Goal: Task Accomplishment & Management: Manage account settings

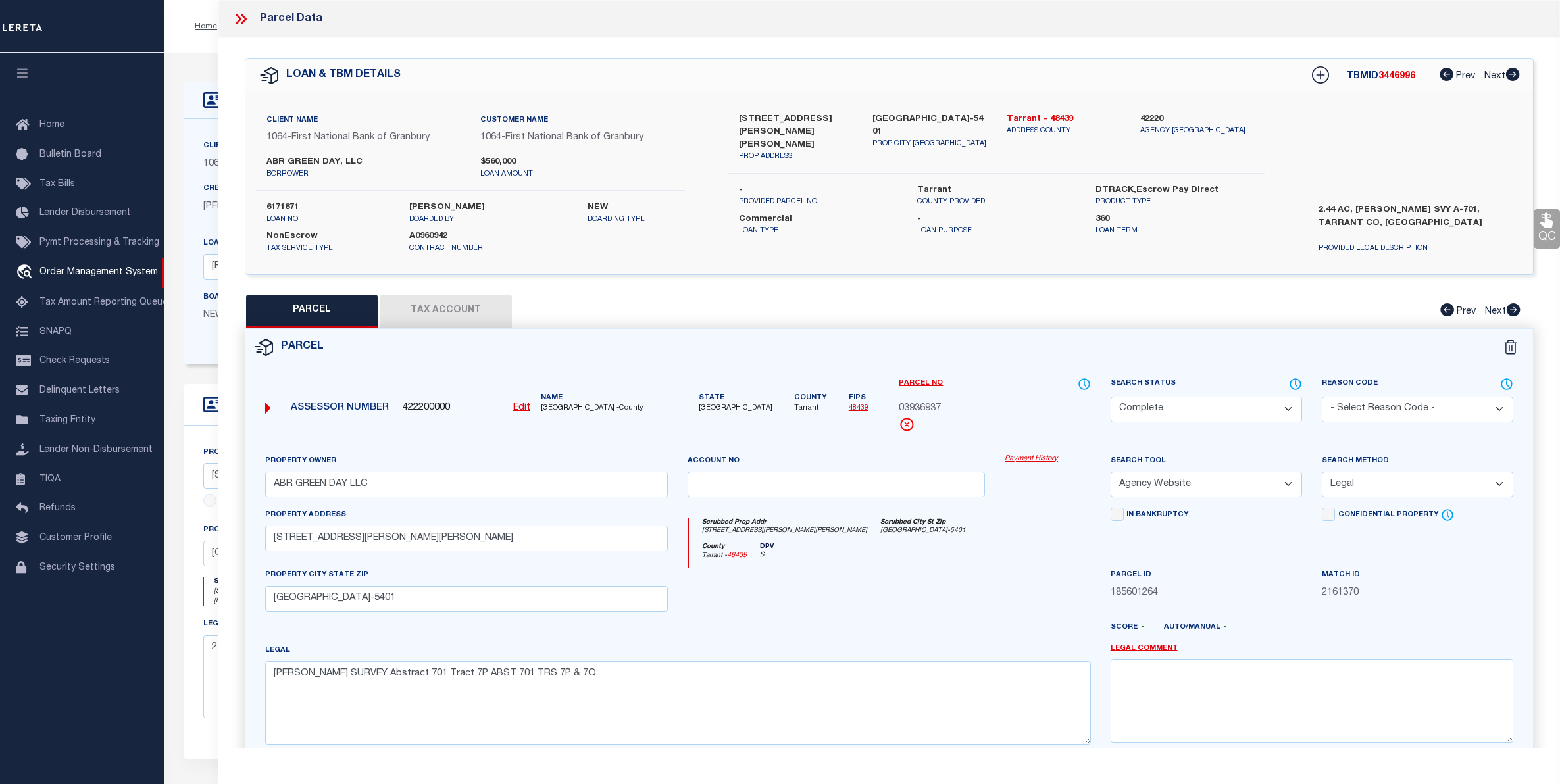
select select "CP"
select select "AGW"
select select "LEG"
select select "1234"
select select "211"
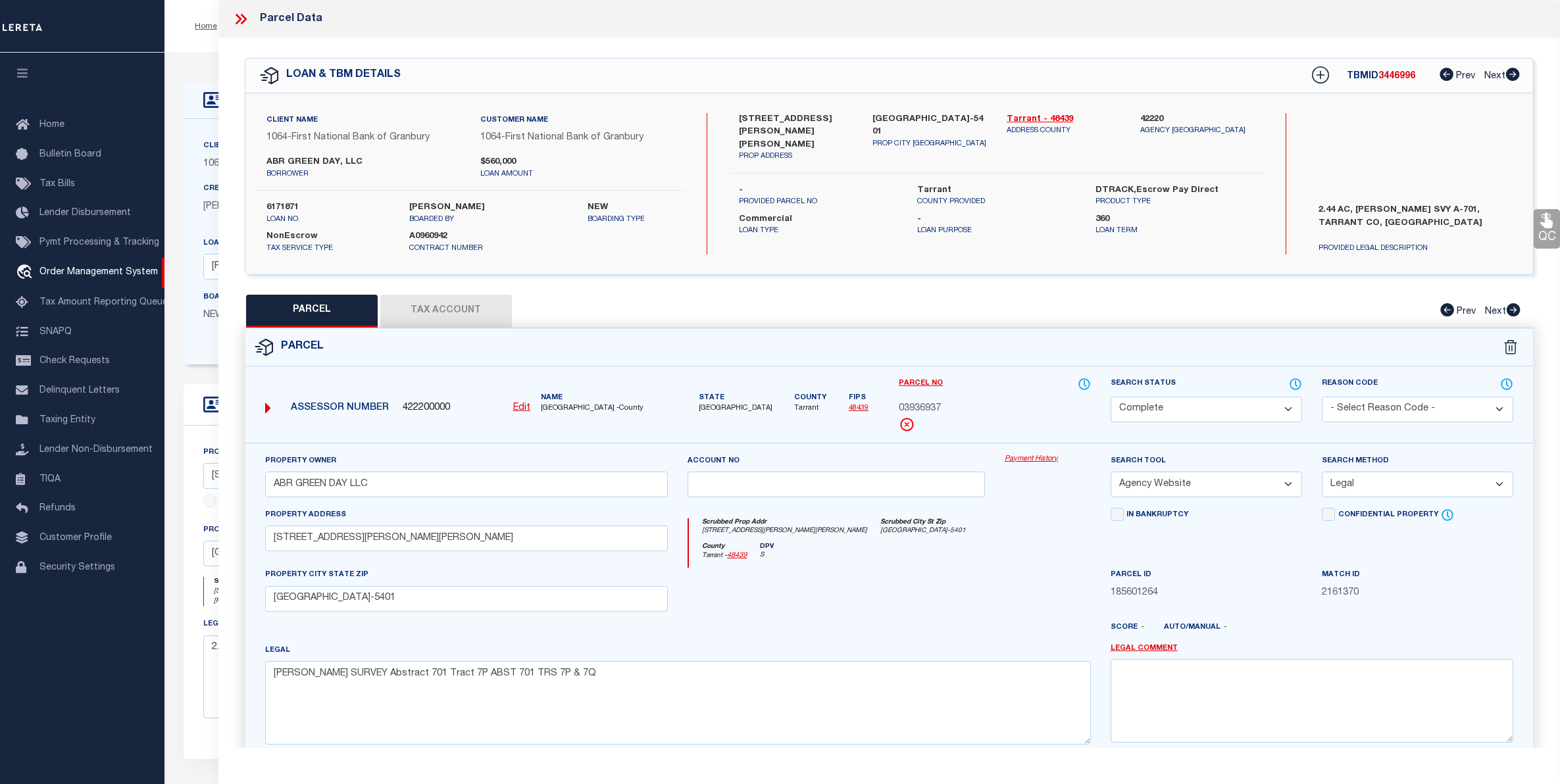
select select "20"
select select "NonEscrow"
click at [426, 319] on button "Tax Account" at bounding box center [446, 311] width 131 height 33
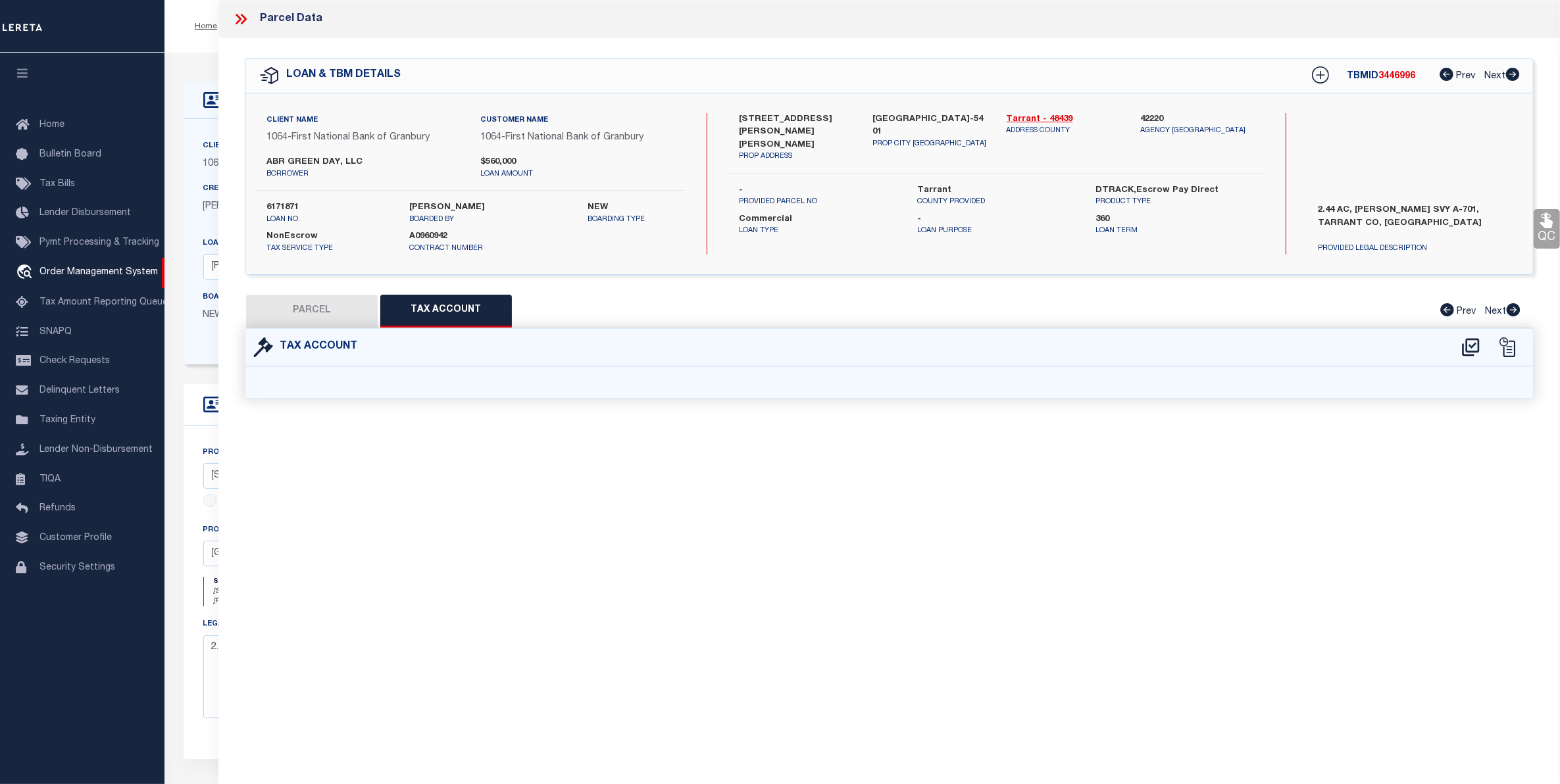
select select "100"
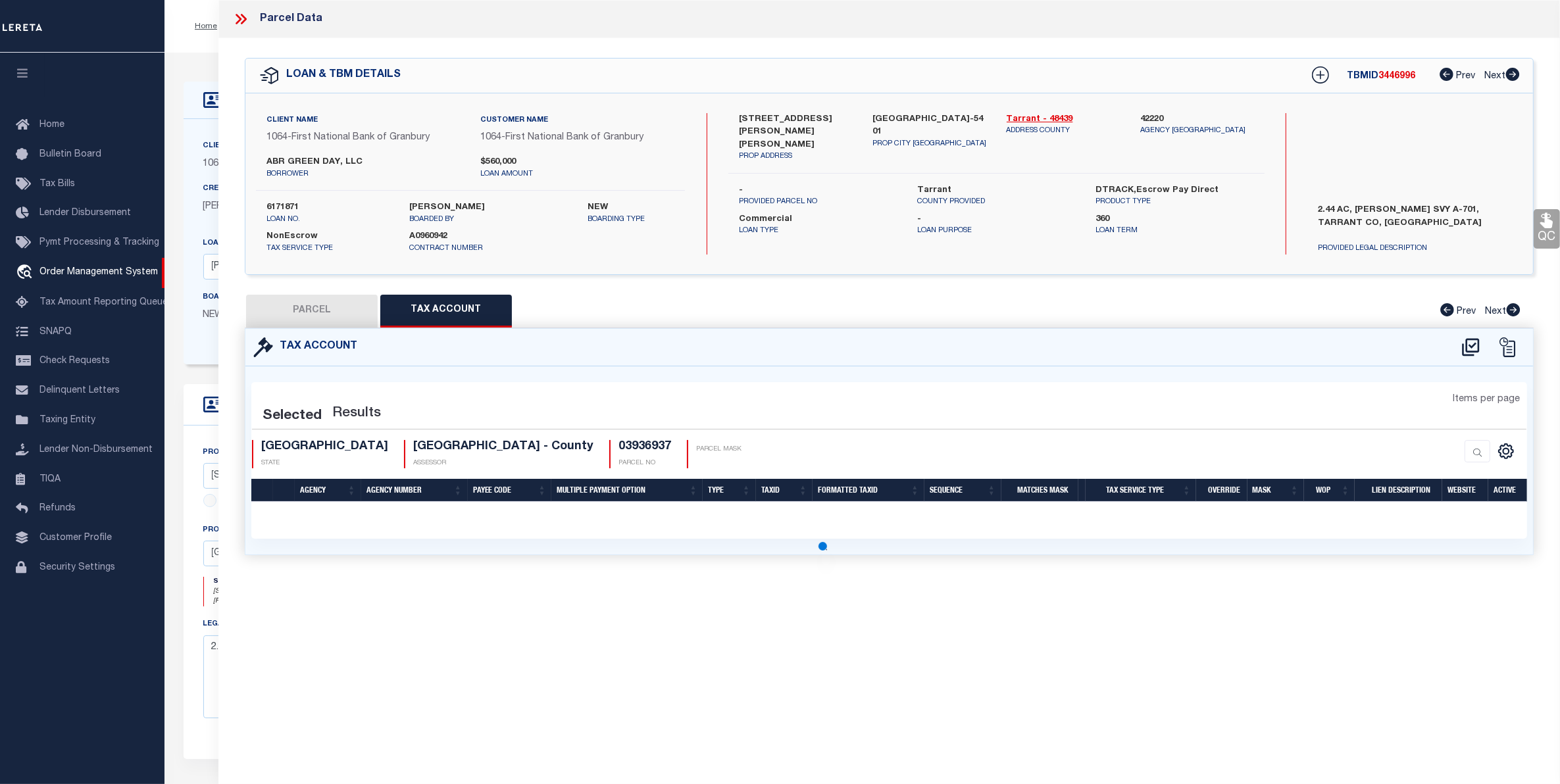
select select "100"
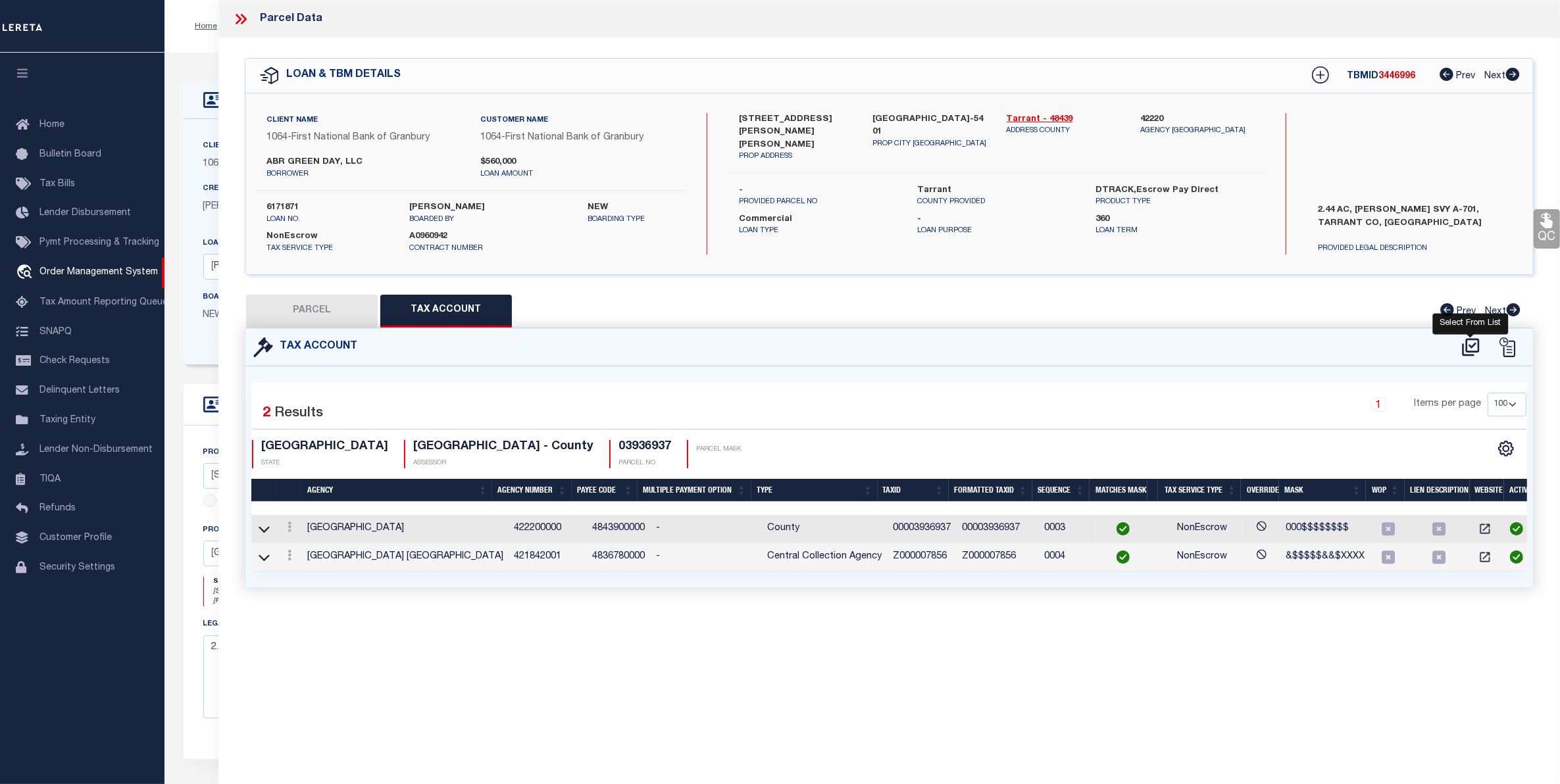
click at [1475, 347] on icon at bounding box center [1471, 347] width 22 height 21
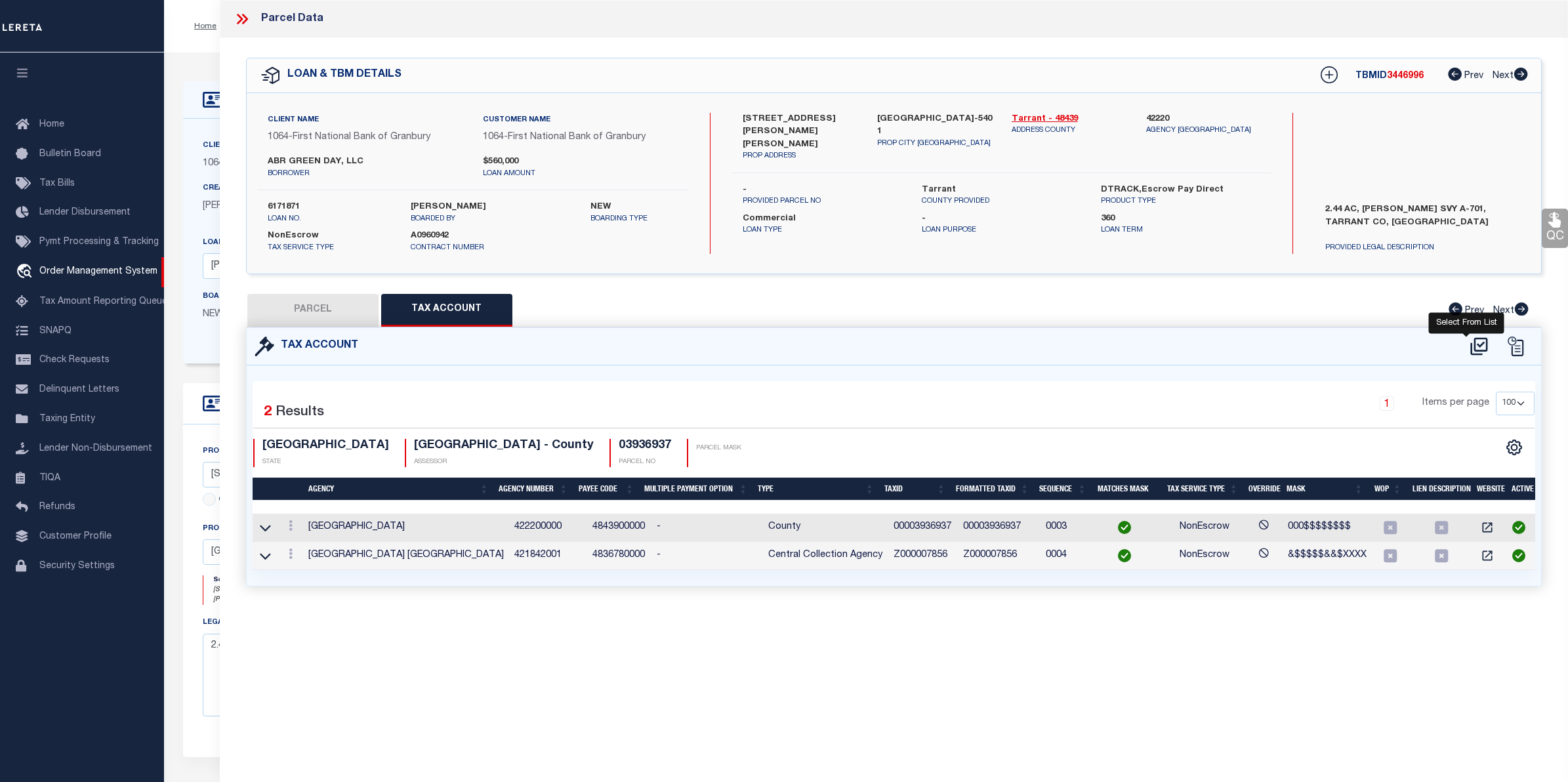
select select "100"
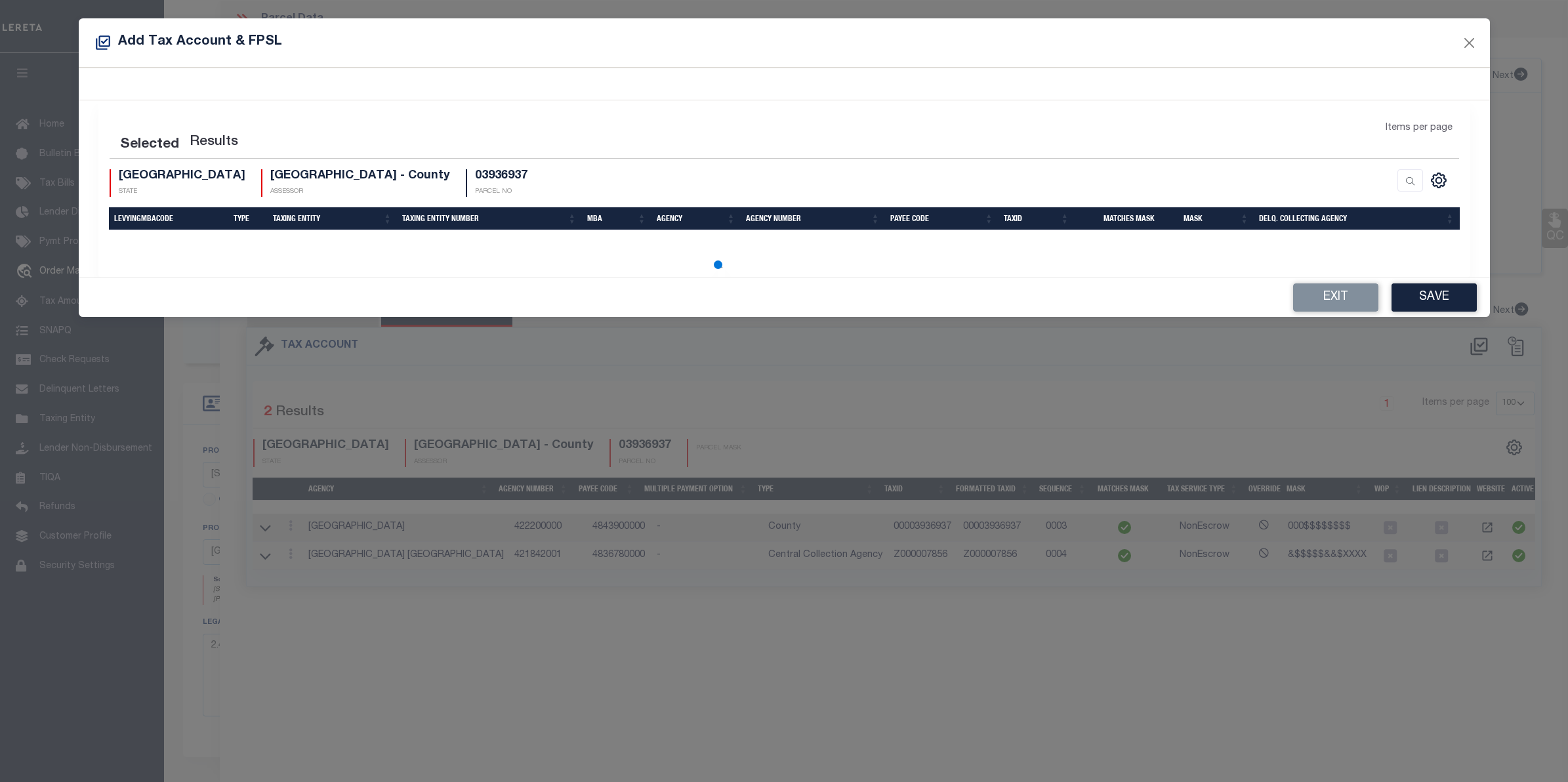
select select "100"
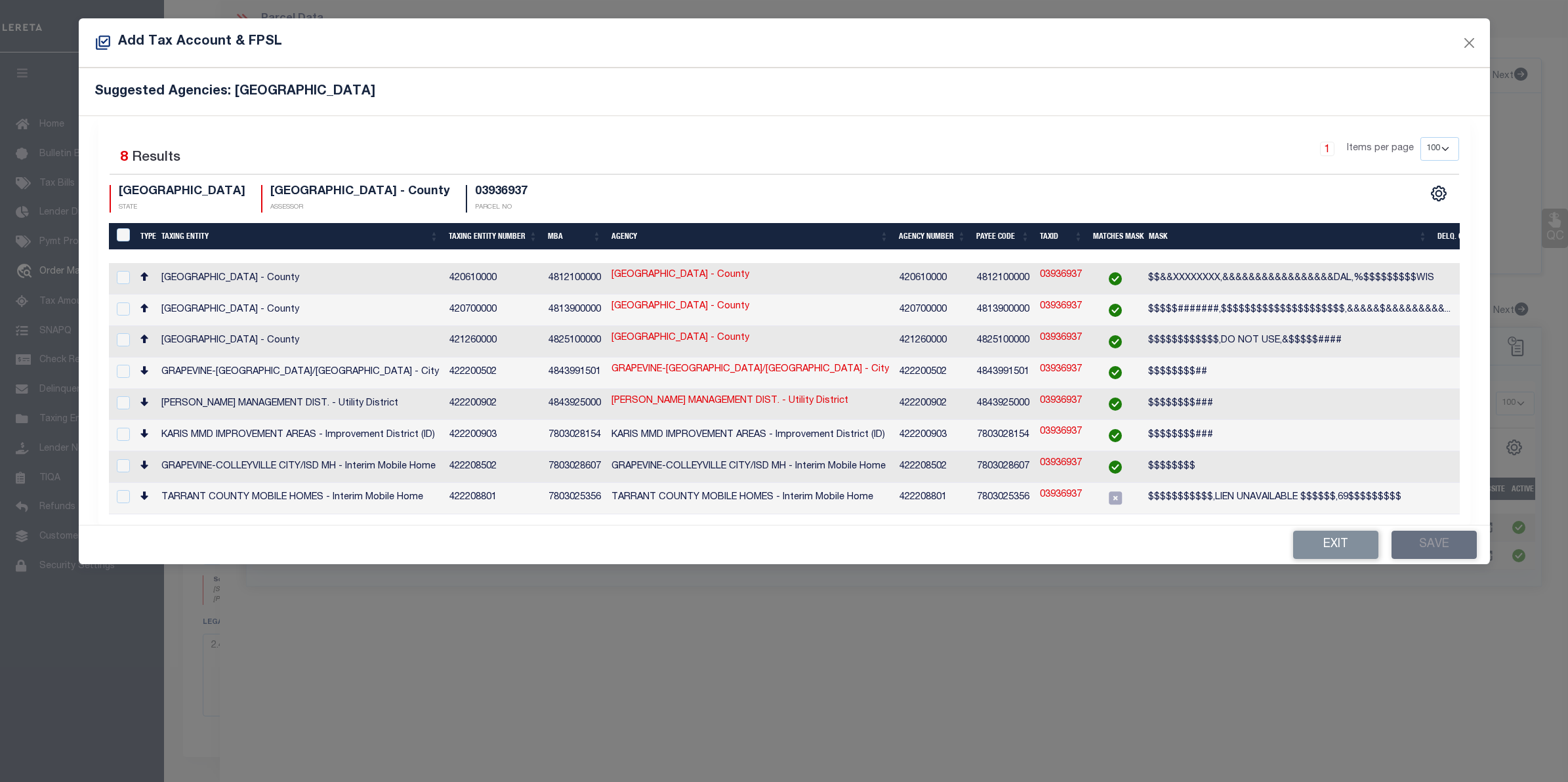
click at [1346, 525] on div "Exit Save" at bounding box center [784, 544] width 1412 height 39
click at [1342, 534] on button "Exit" at bounding box center [1336, 545] width 85 height 28
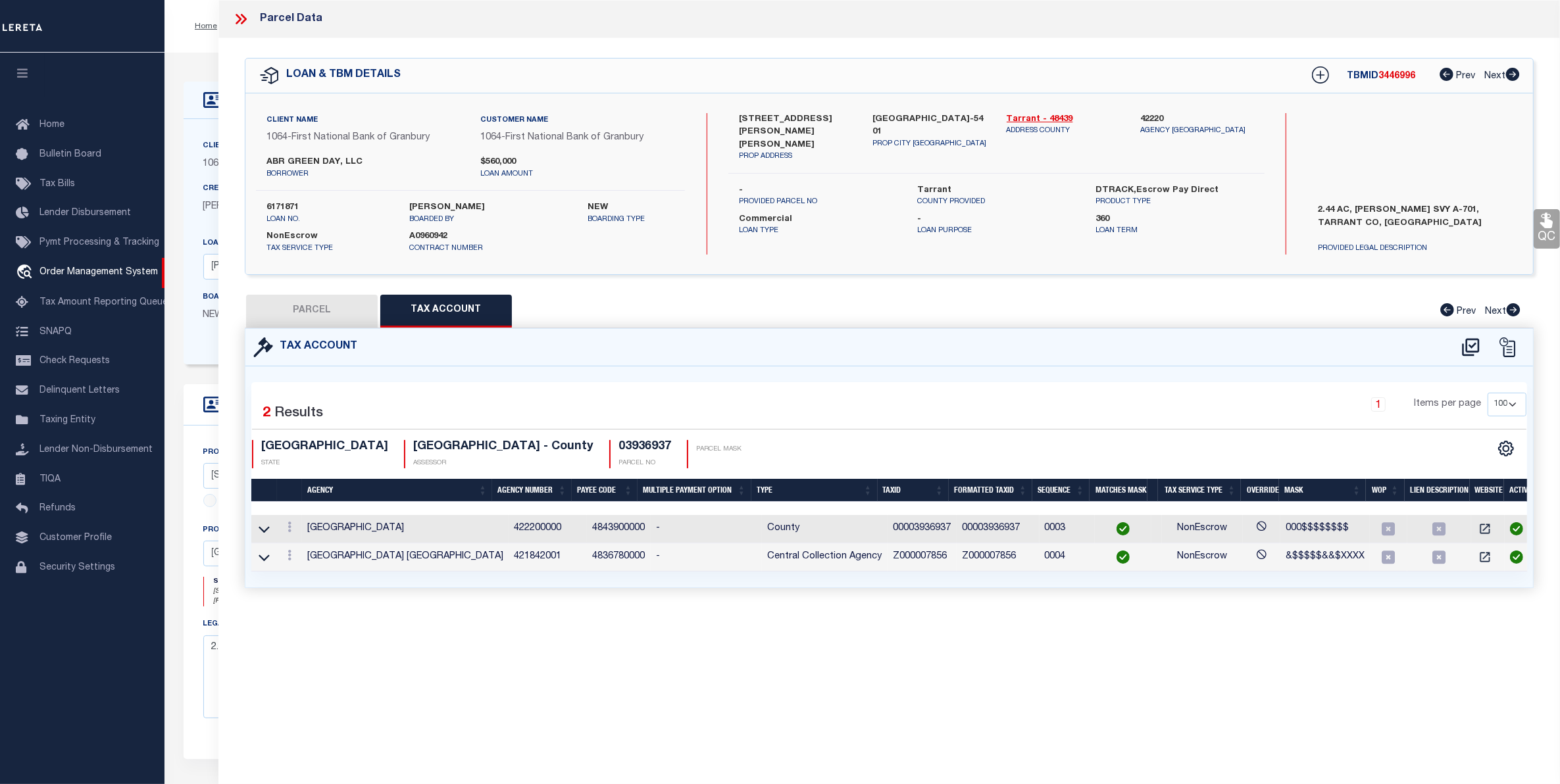
drag, startPoint x: 247, startPoint y: 16, endPoint x: 231, endPoint y: 14, distance: 16.1
click at [245, 16] on icon at bounding box center [241, 19] width 17 height 17
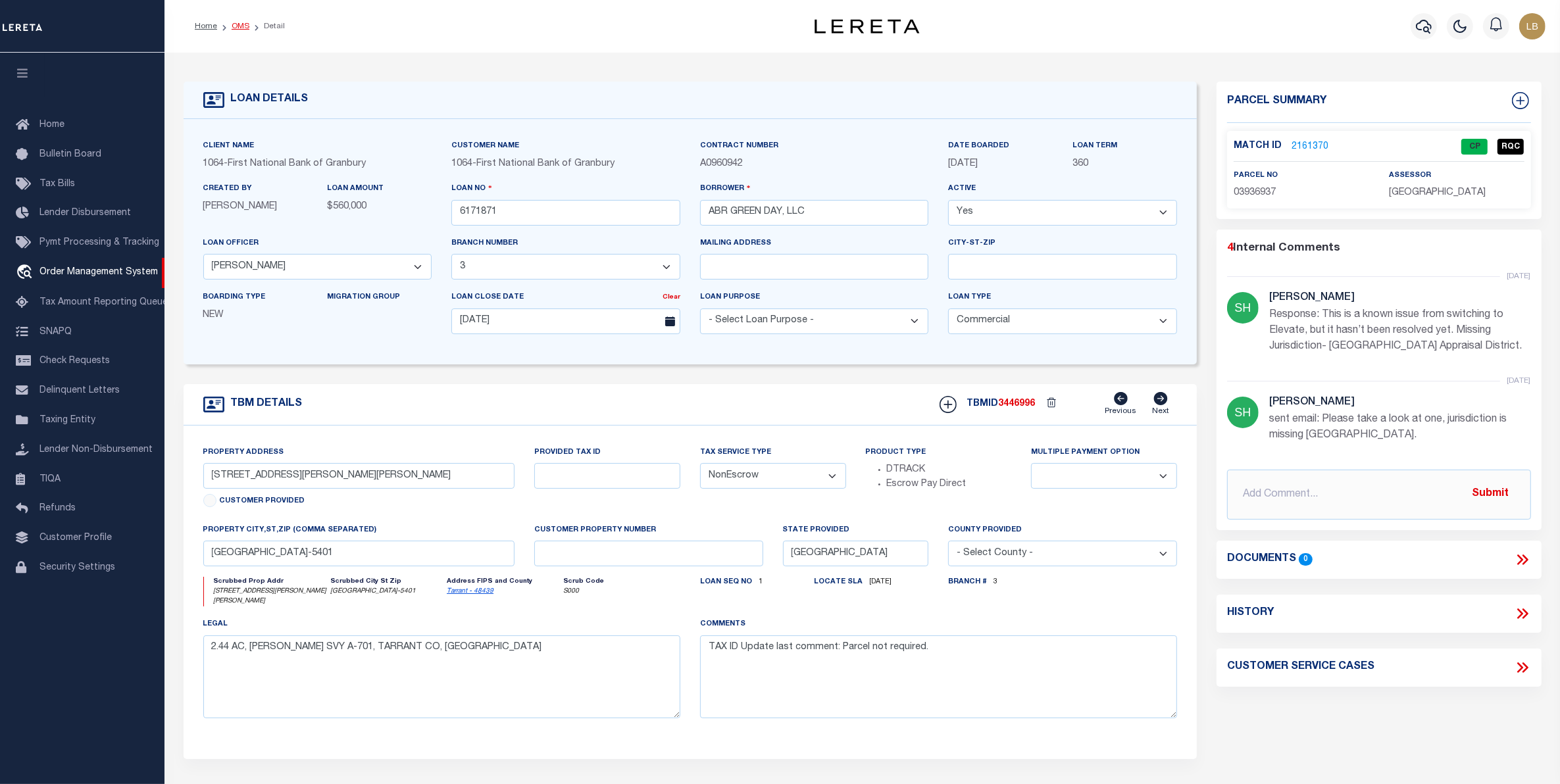
click at [237, 23] on link "OMS" at bounding box center [241, 27] width 18 height 8
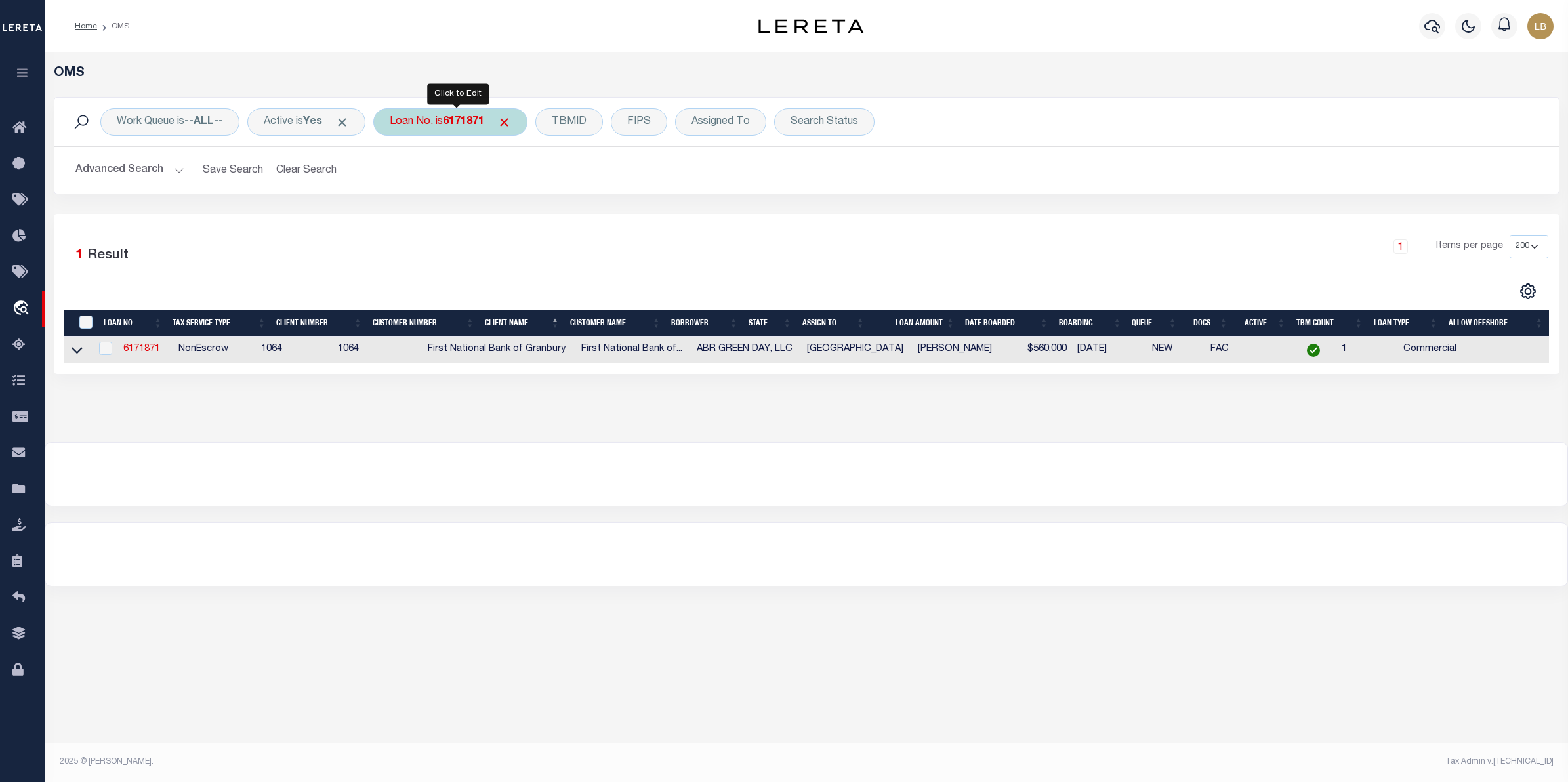
click at [438, 121] on div "Loan No. is 6171871" at bounding box center [450, 121] width 155 height 27
click at [574, 215] on input "Apply" at bounding box center [564, 214] width 39 height 22
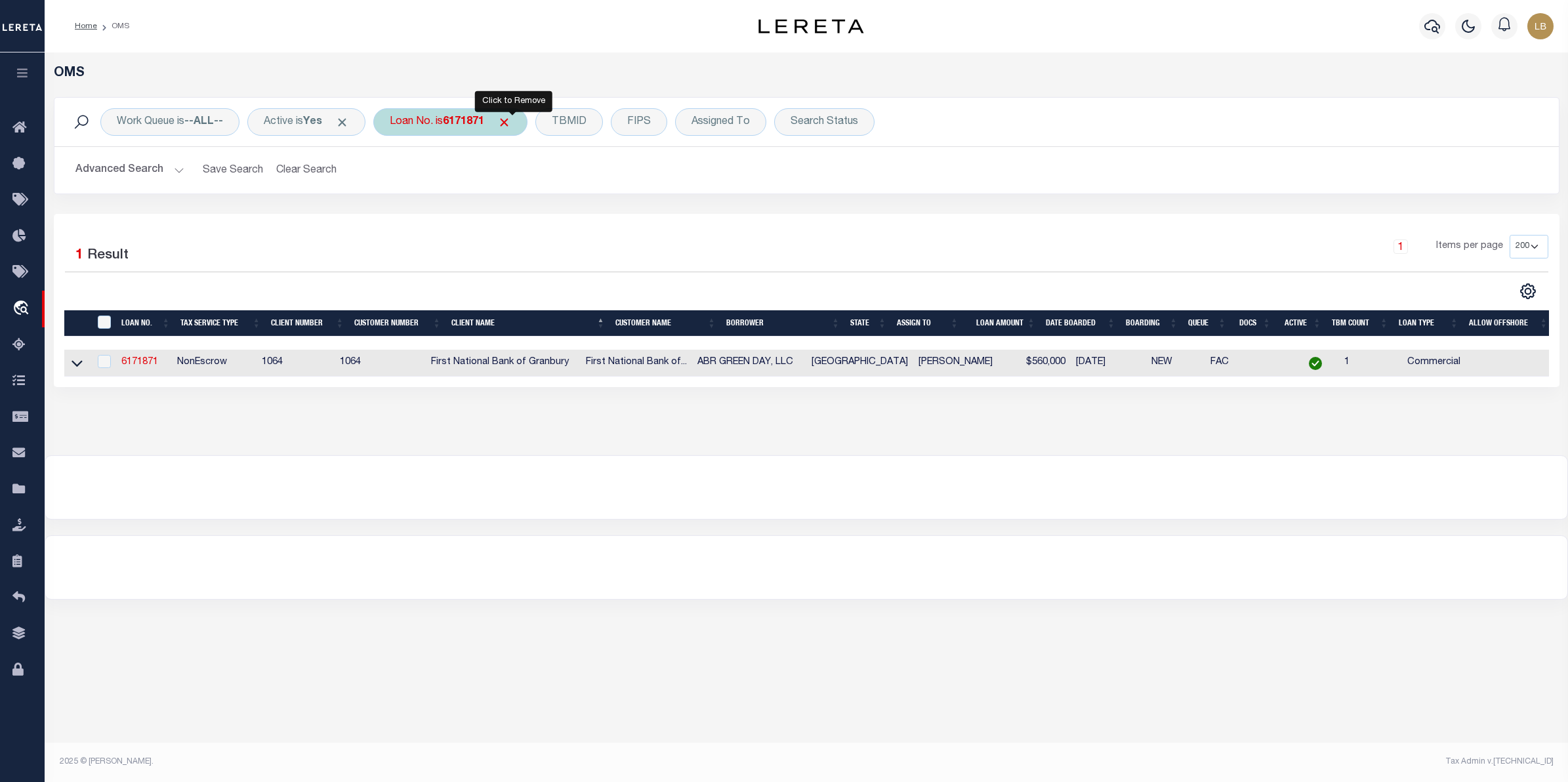
click at [511, 122] on span "Click to Remove" at bounding box center [504, 122] width 14 height 14
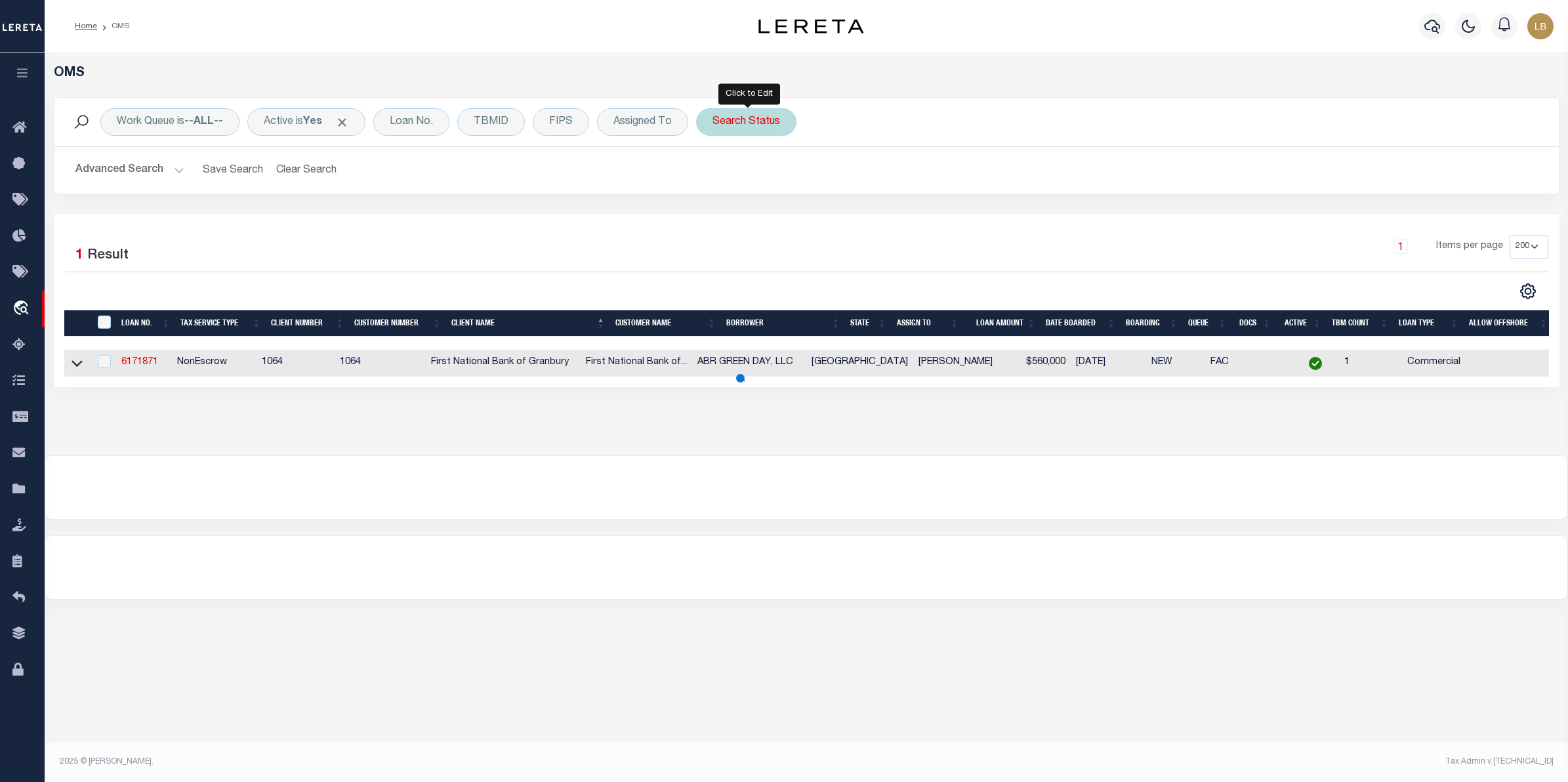
click at [742, 123] on div "Search Status" at bounding box center [746, 121] width 100 height 27
click at [798, 186] on select "Automated Search Bad Parcel Complete Duplicate Parcel High Dollar Reporting In …" at bounding box center [810, 186] width 193 height 25
select select "CP"
click at [716, 174] on select "Automated Search Bad Parcel Complete Duplicate Parcel High Dollar Reporting In …" at bounding box center [810, 186] width 193 height 25
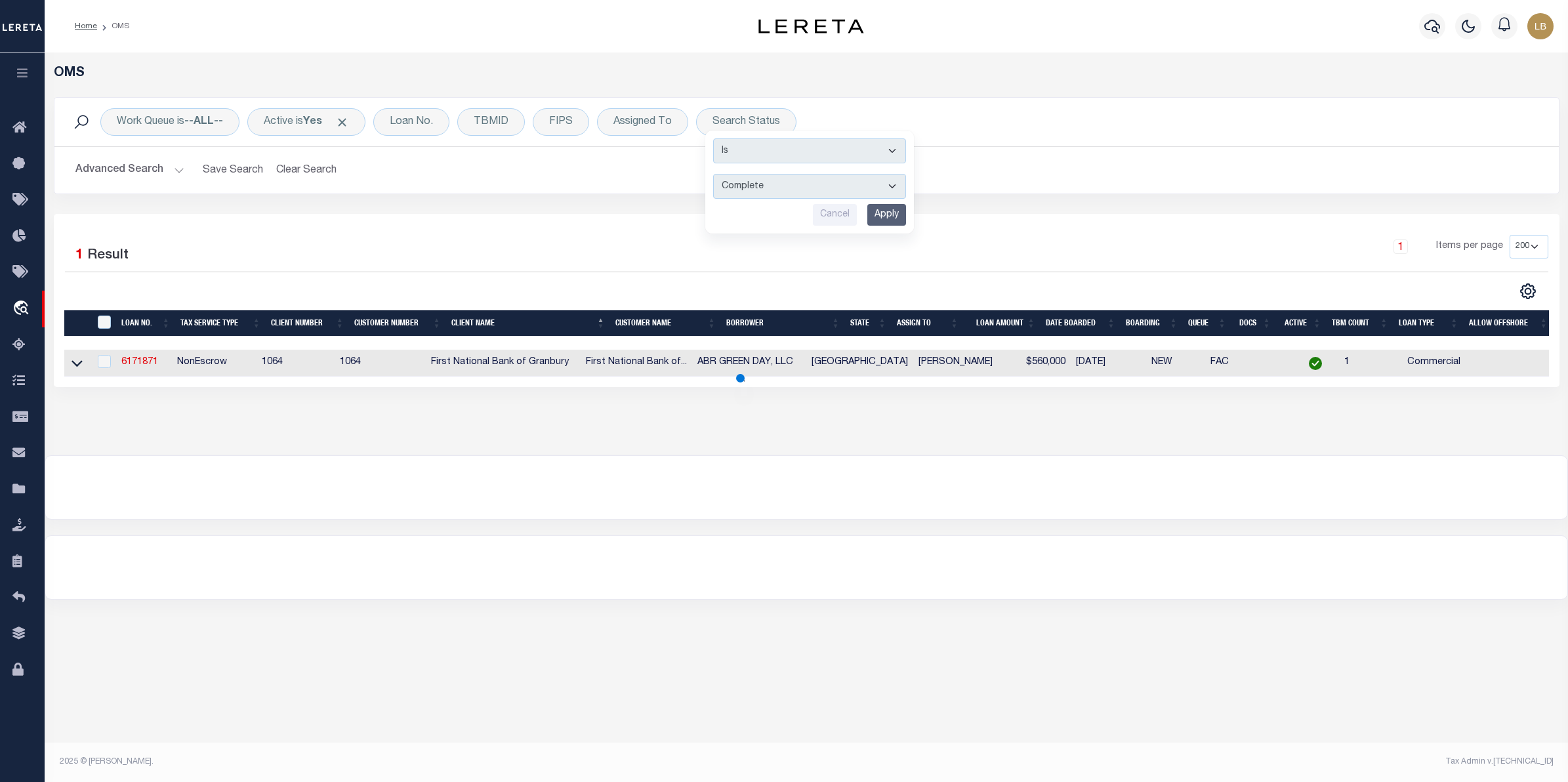
click at [126, 178] on button "Advanced Search" at bounding box center [130, 170] width 109 height 26
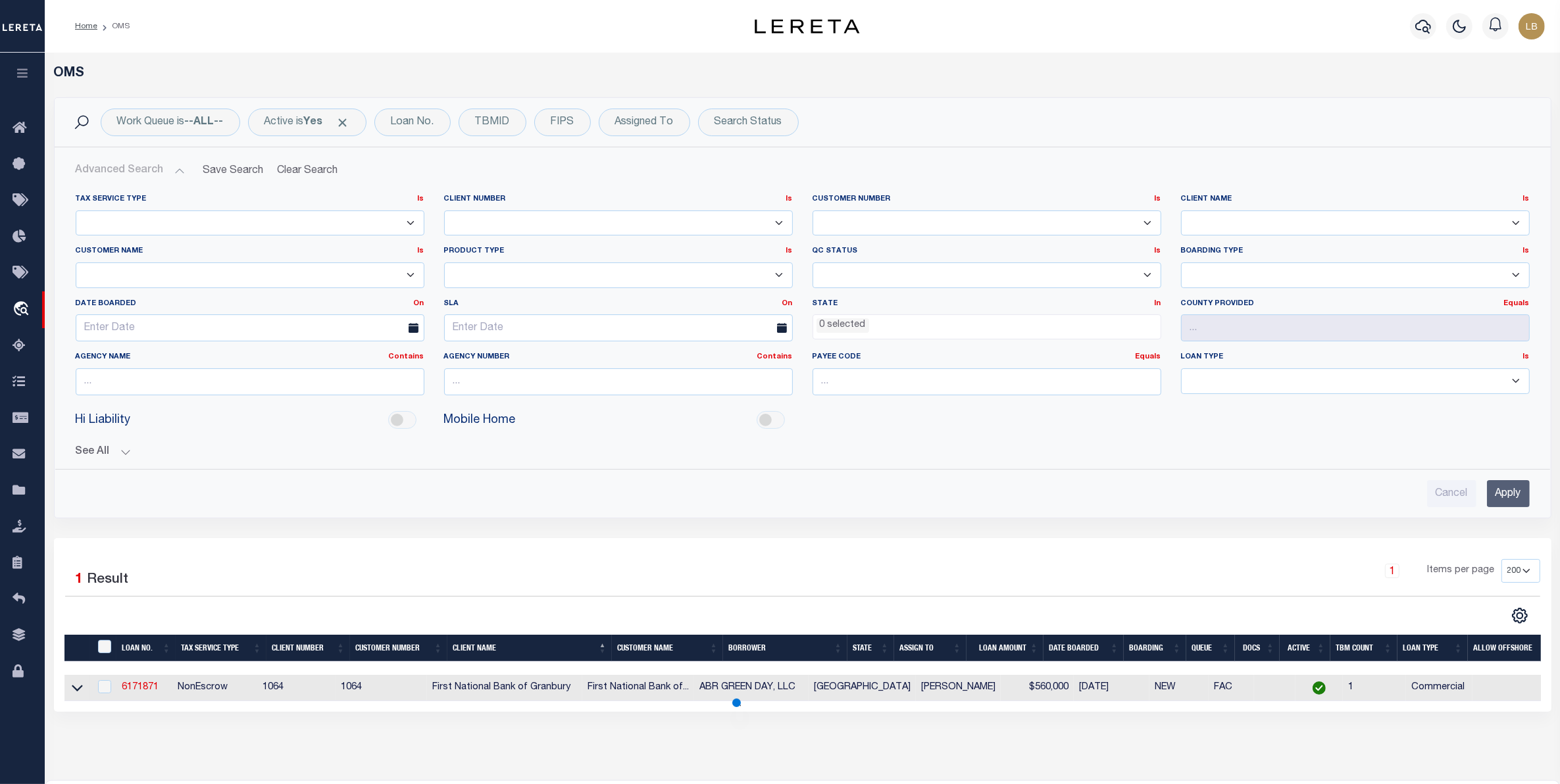
click at [886, 324] on ul "0 selected" at bounding box center [988, 324] width 348 height 18
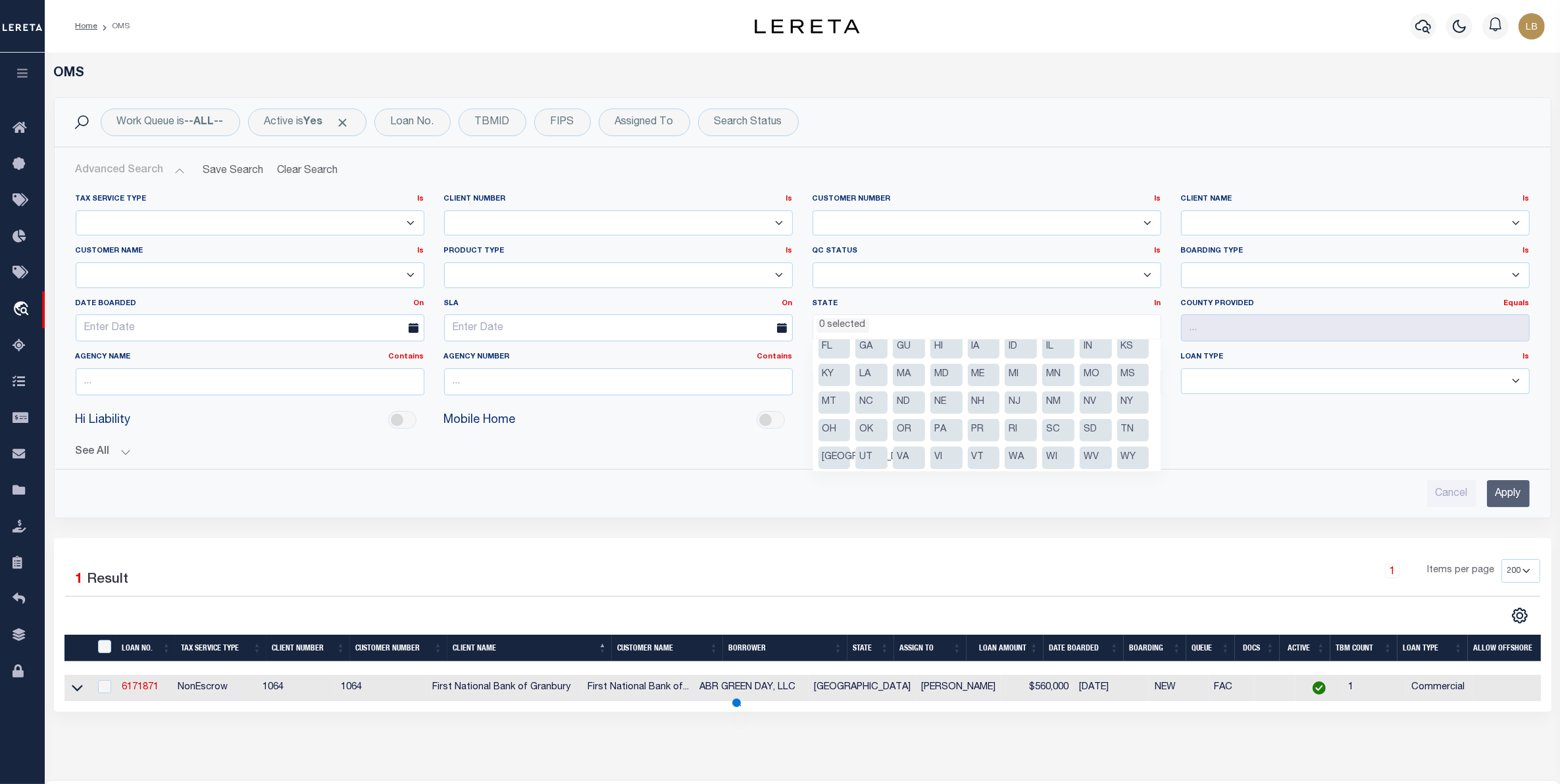
scroll to position [67, 0]
click at [851, 429] on li "[GEOGRAPHIC_DATA]" at bounding box center [835, 428] width 32 height 23
select select "[GEOGRAPHIC_DATA]"
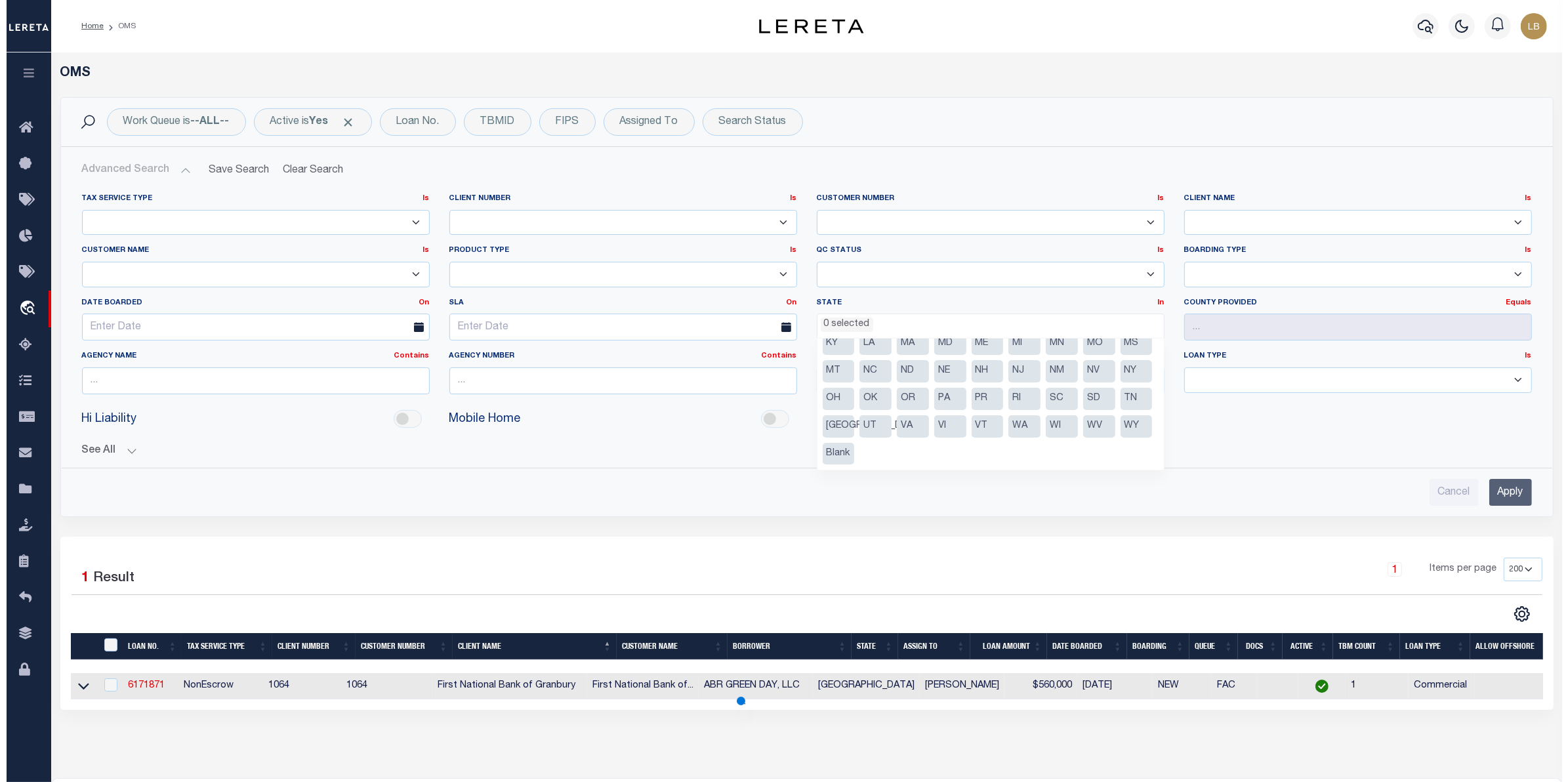
scroll to position [517, 0]
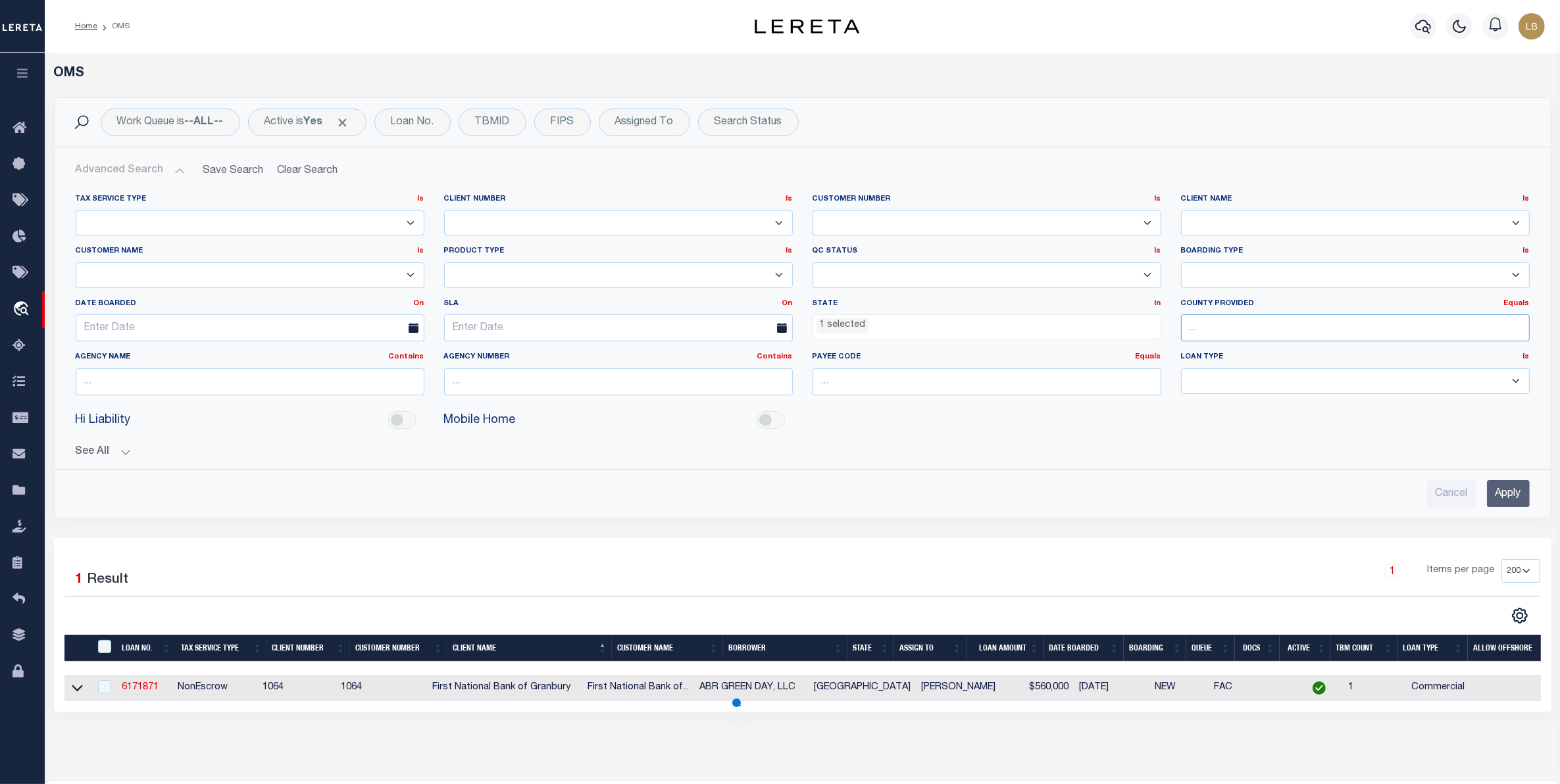
click at [1240, 329] on input "text" at bounding box center [1356, 328] width 349 height 27
drag, startPoint x: 1205, startPoint y: 350, endPoint x: 1237, endPoint y: 333, distance: 36.2
click at [1237, 333] on body "Home OMS" at bounding box center [780, 470] width 1560 height 941
click at [1235, 333] on input "[PERSON_NAME]" at bounding box center [1356, 328] width 349 height 27
click at [1203, 356] on div "[PERSON_NAME]" at bounding box center [1356, 354] width 348 height 21
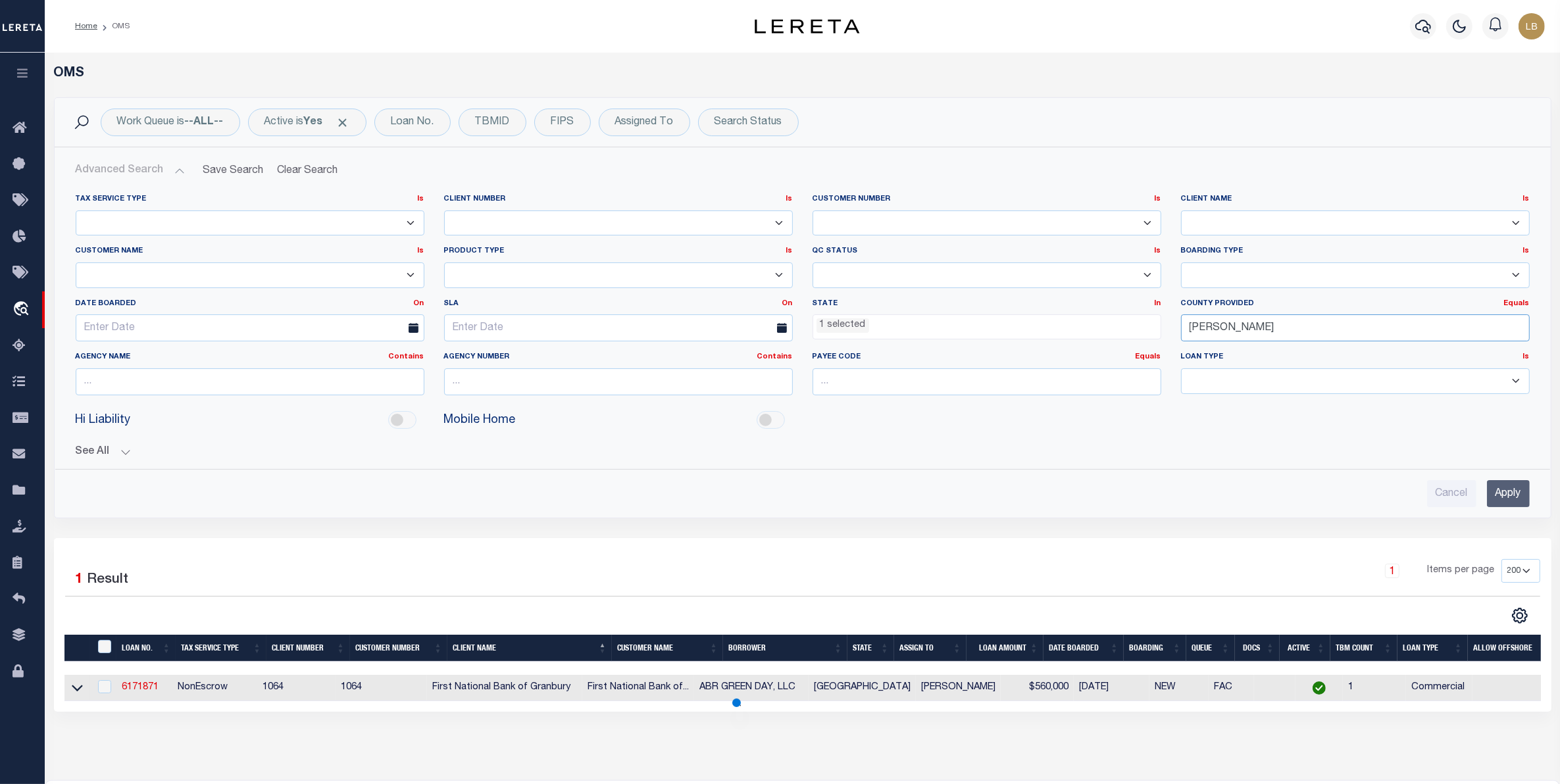
type input "[PERSON_NAME]"
click at [1507, 504] on input "Apply" at bounding box center [1509, 493] width 43 height 27
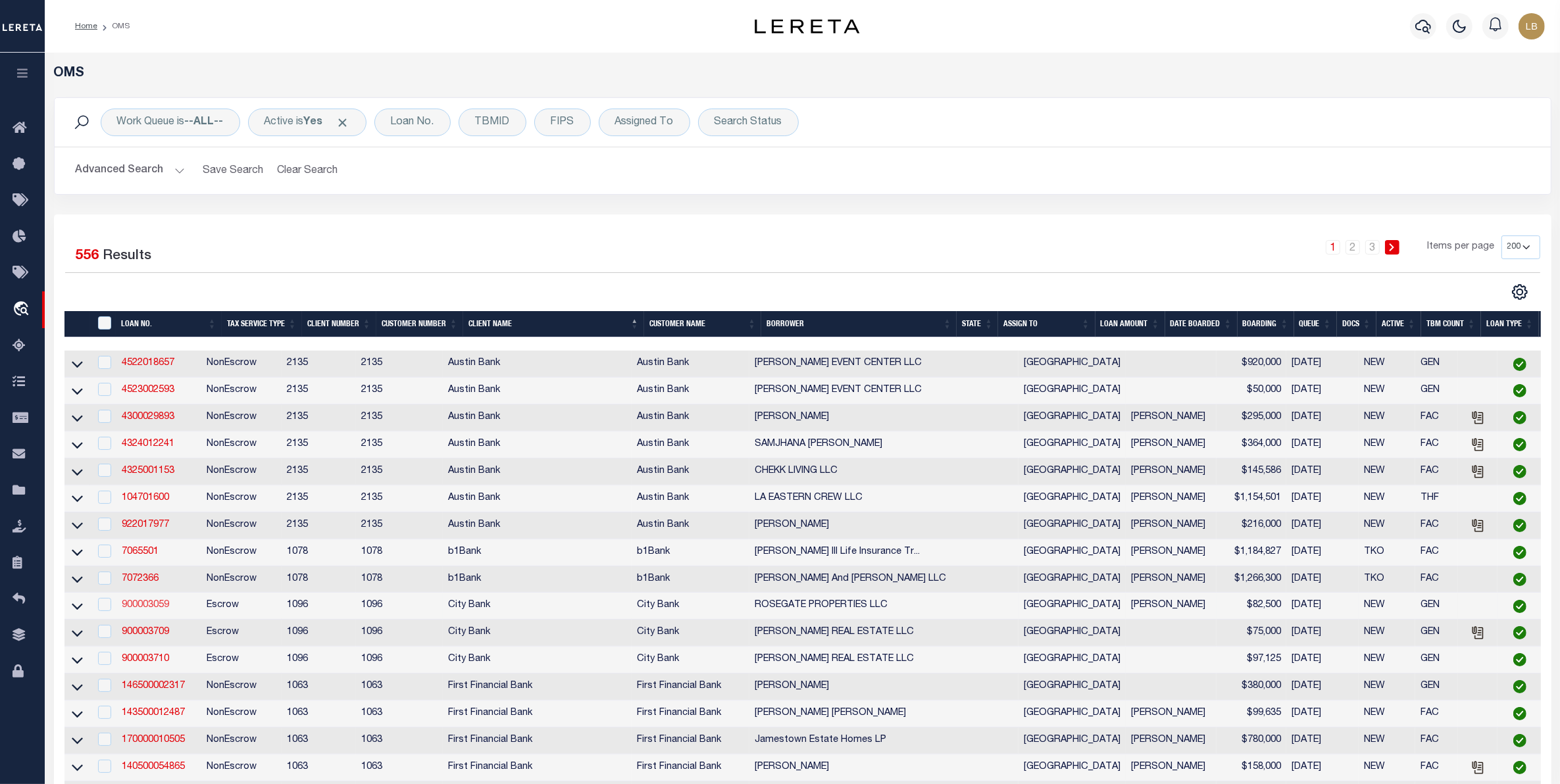
click at [136, 610] on link "900003059" at bounding box center [145, 605] width 48 height 10
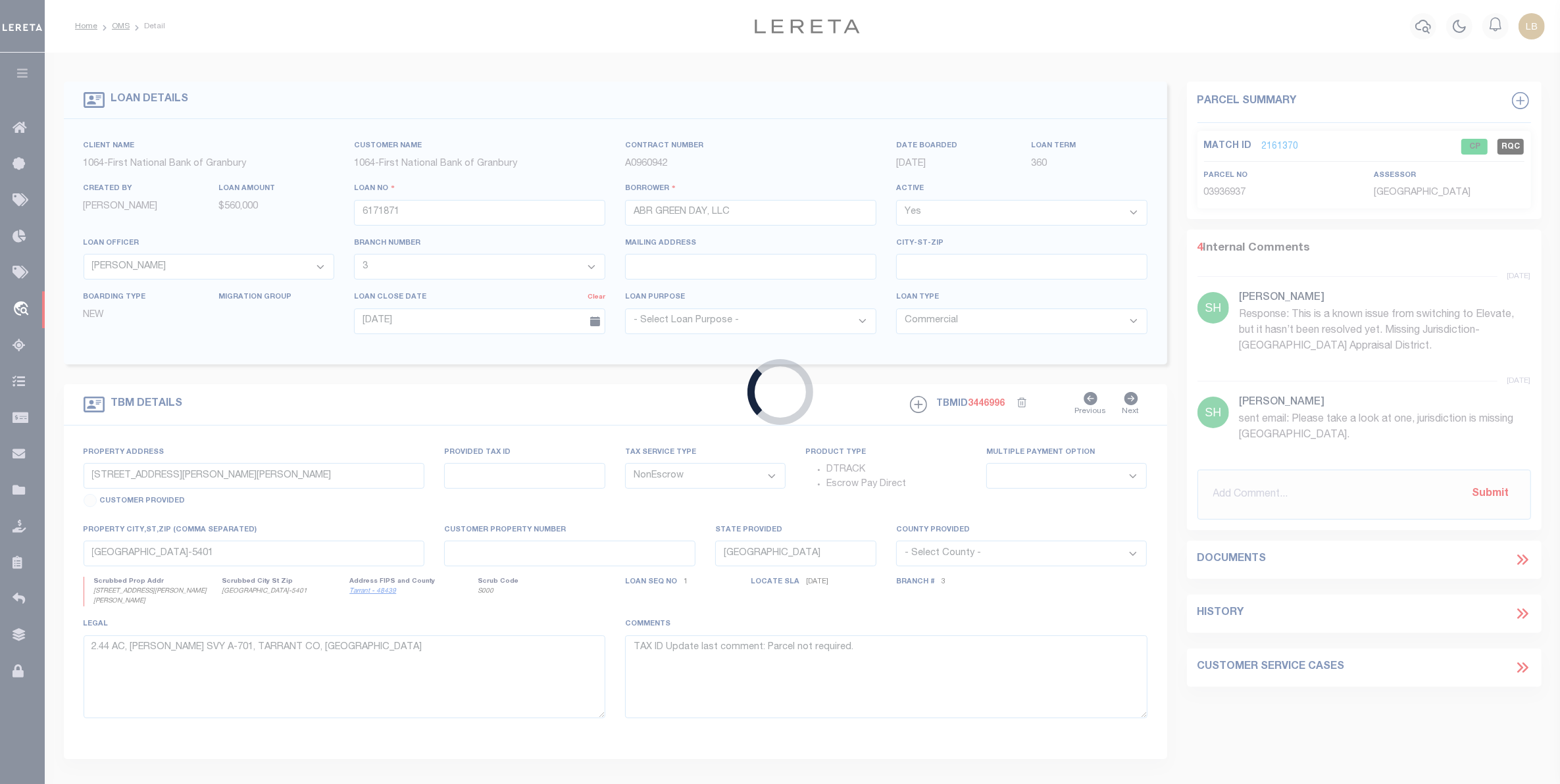
type input "900003059"
type input "ROSEGATE PROPERTIES LLC"
select select
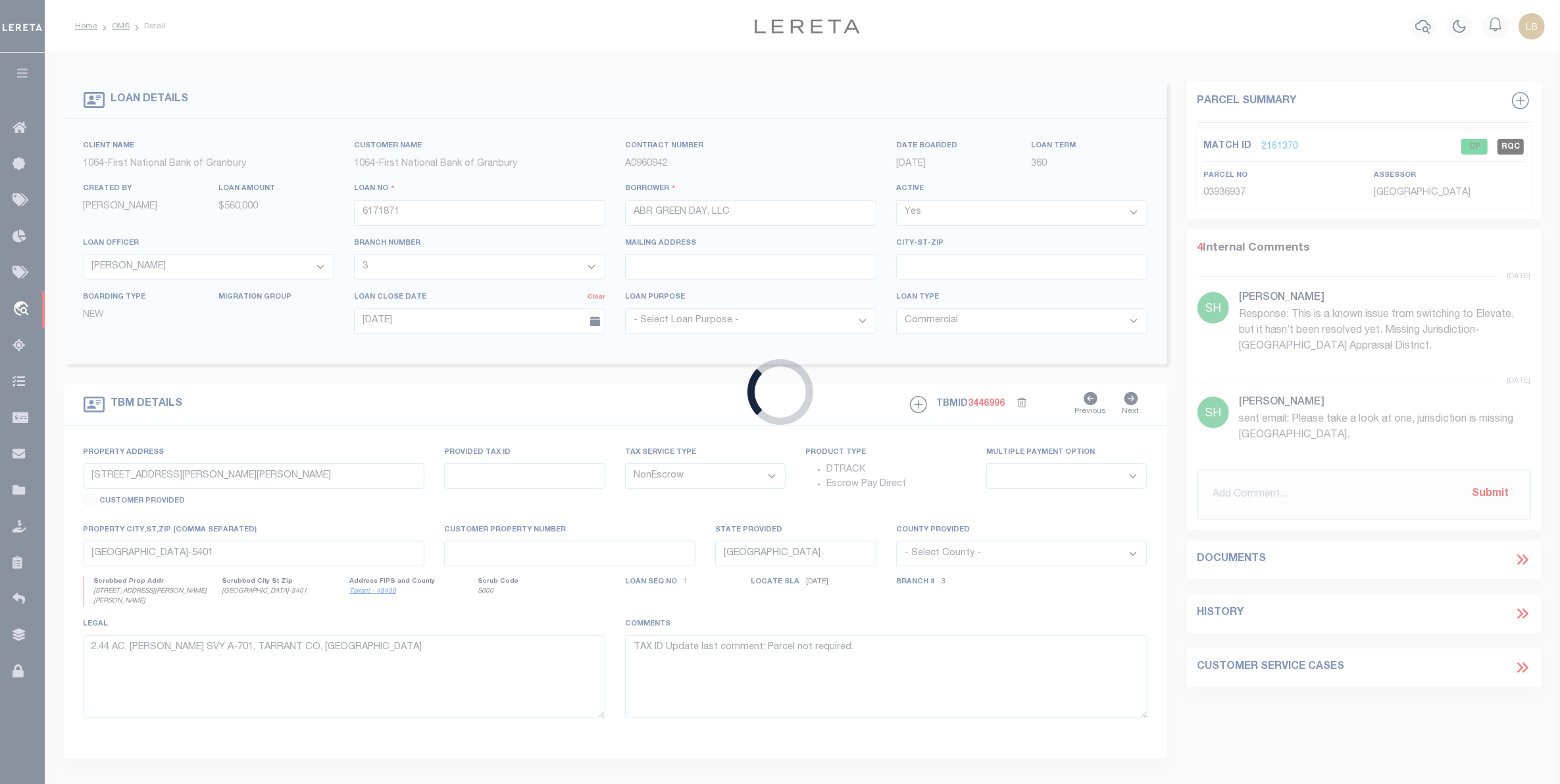
select select "Escrow"
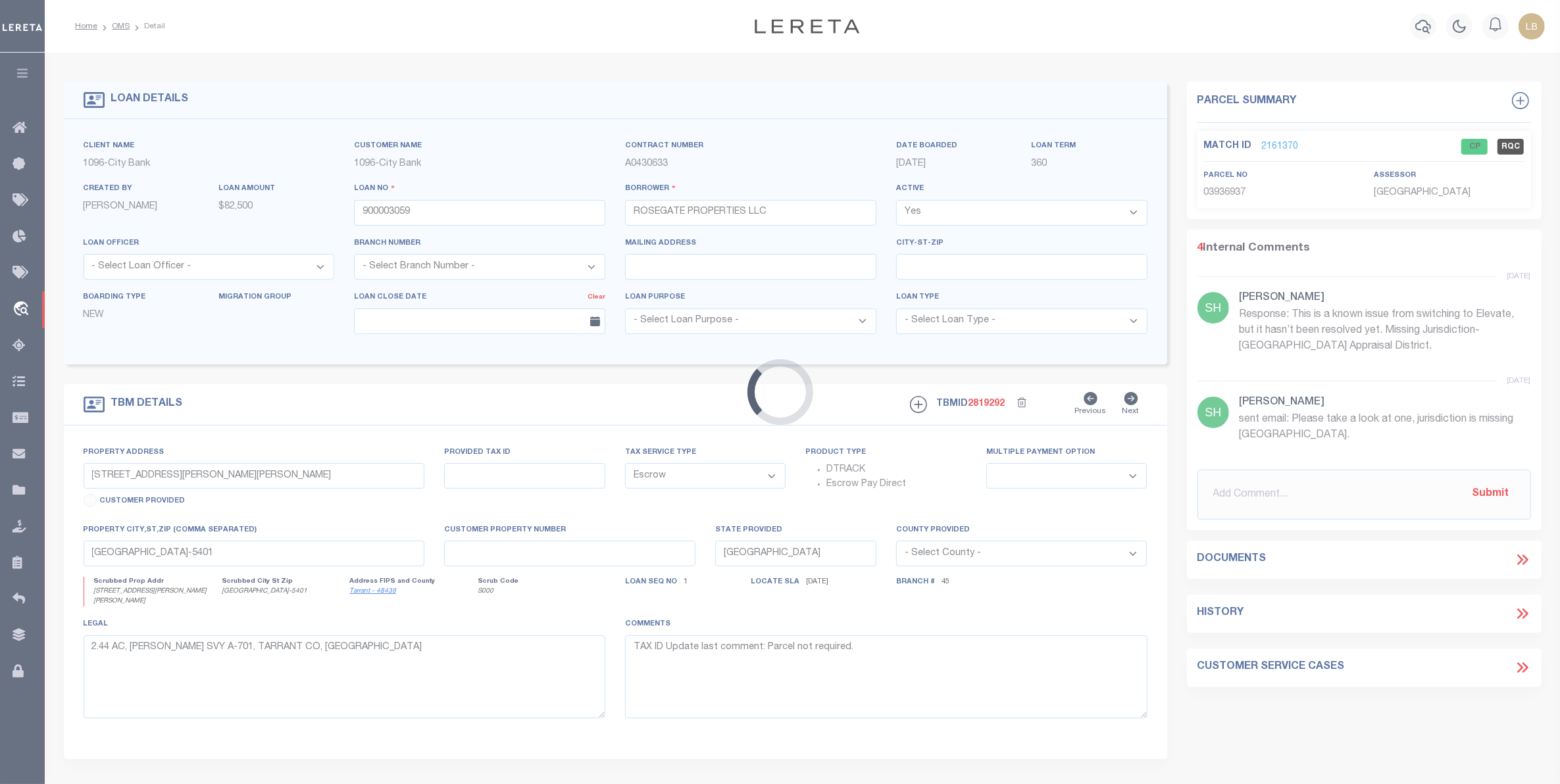
select select "9467"
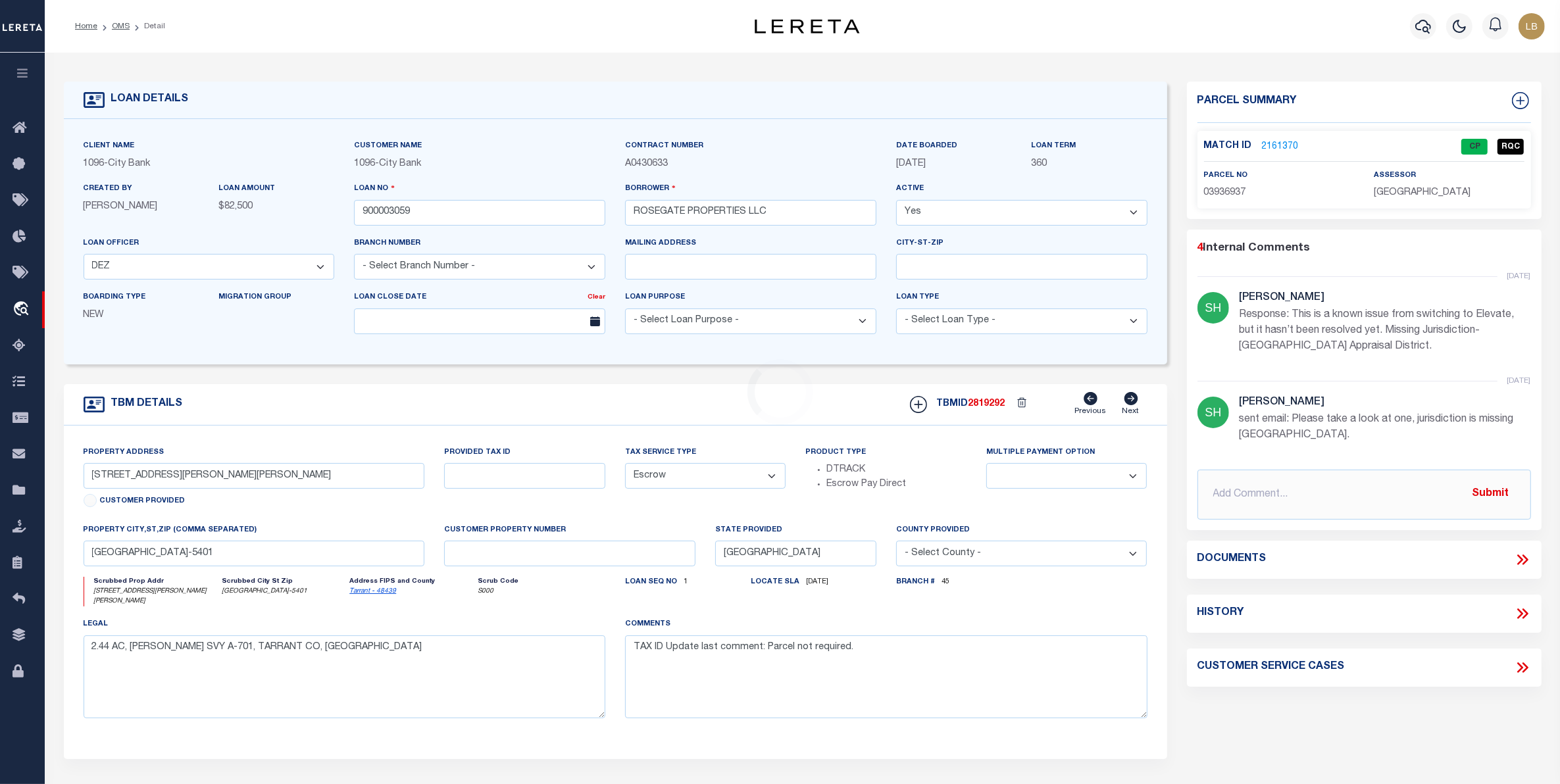
select select "1355"
type input "4449 SOUTH ST"
type input "980140007003000"
select select
type input "BROOKSHIRE TX 77423"
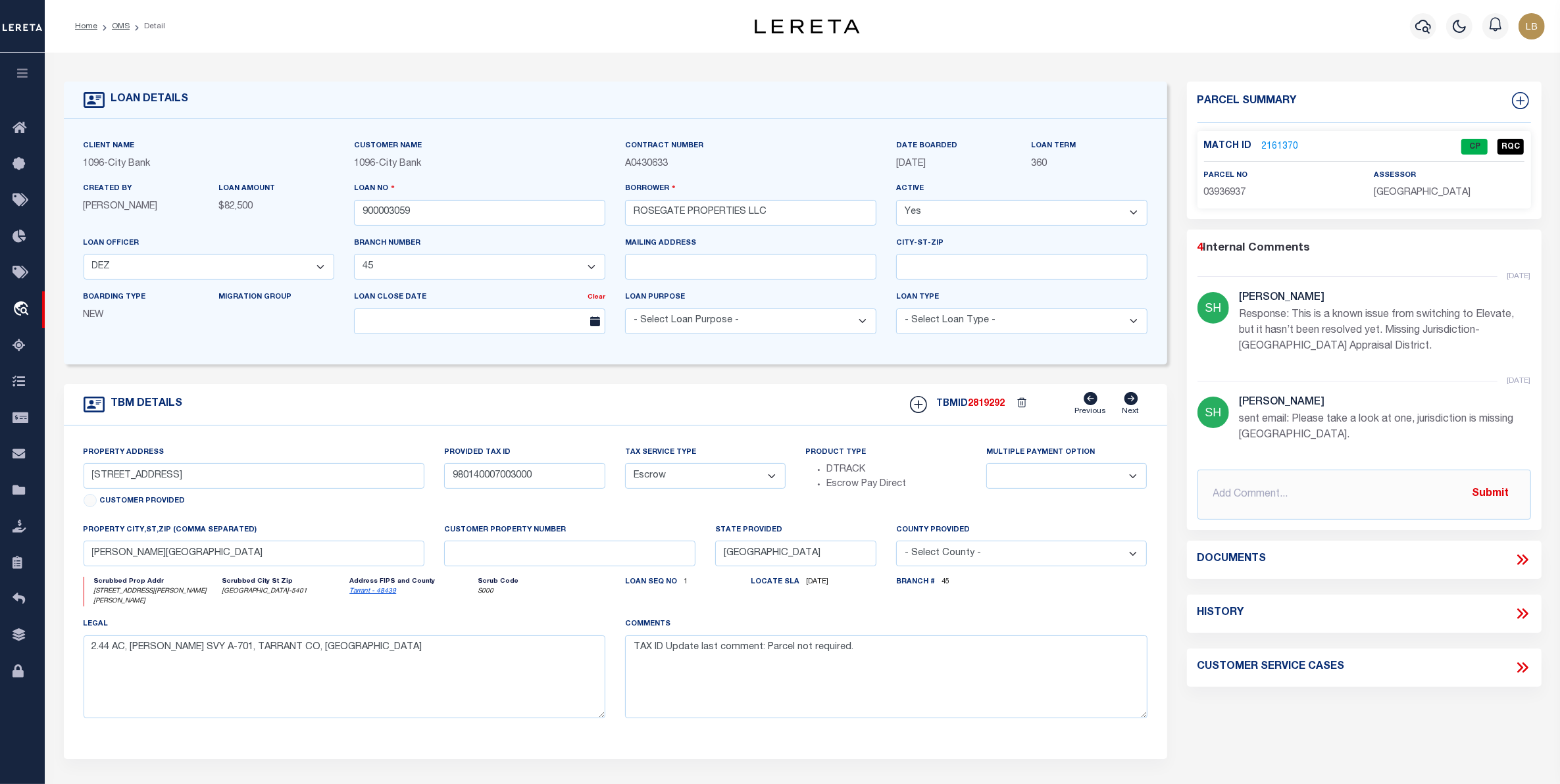
select select
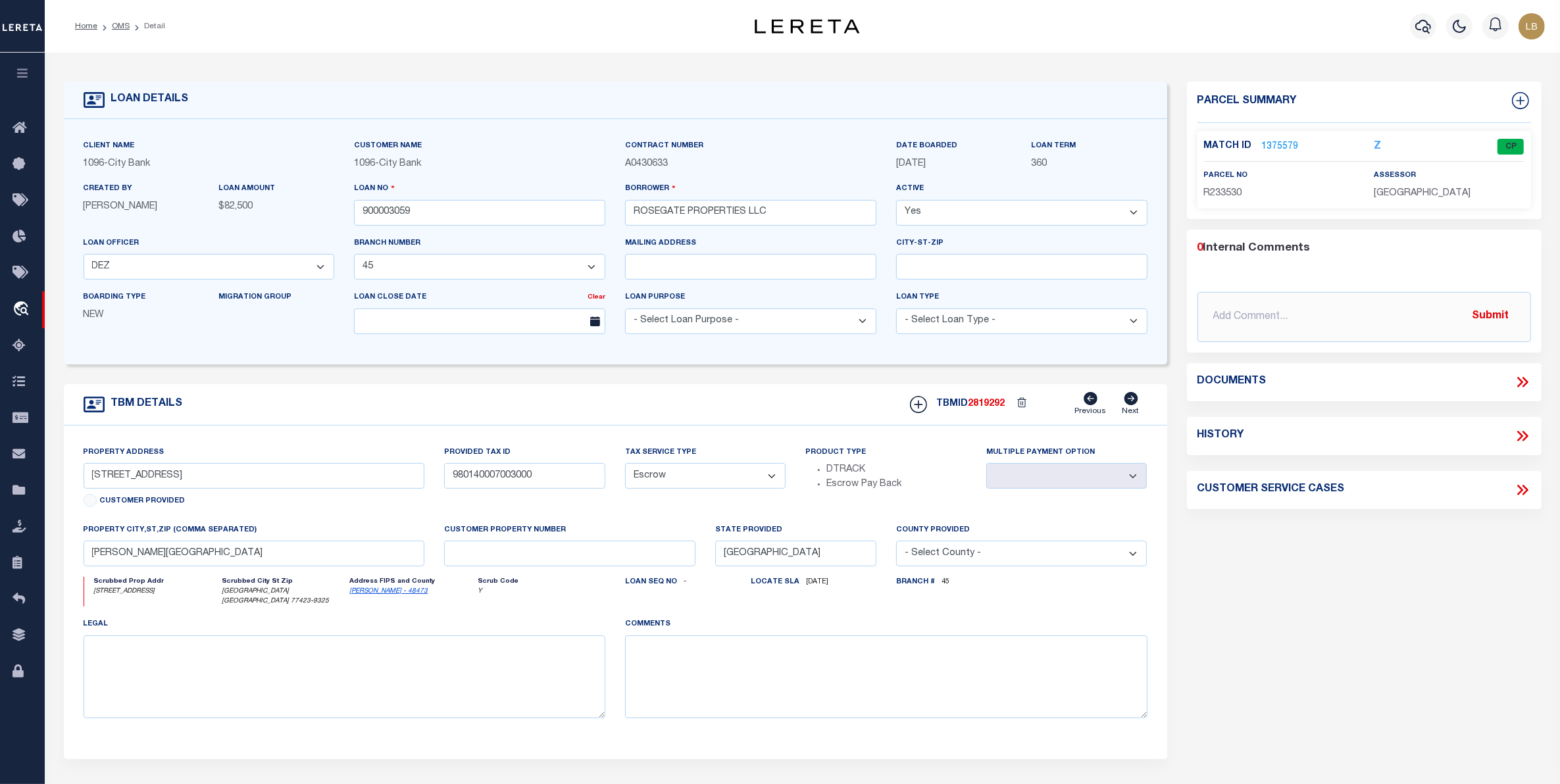
click at [1277, 148] on link "1375579" at bounding box center [1281, 146] width 37 height 14
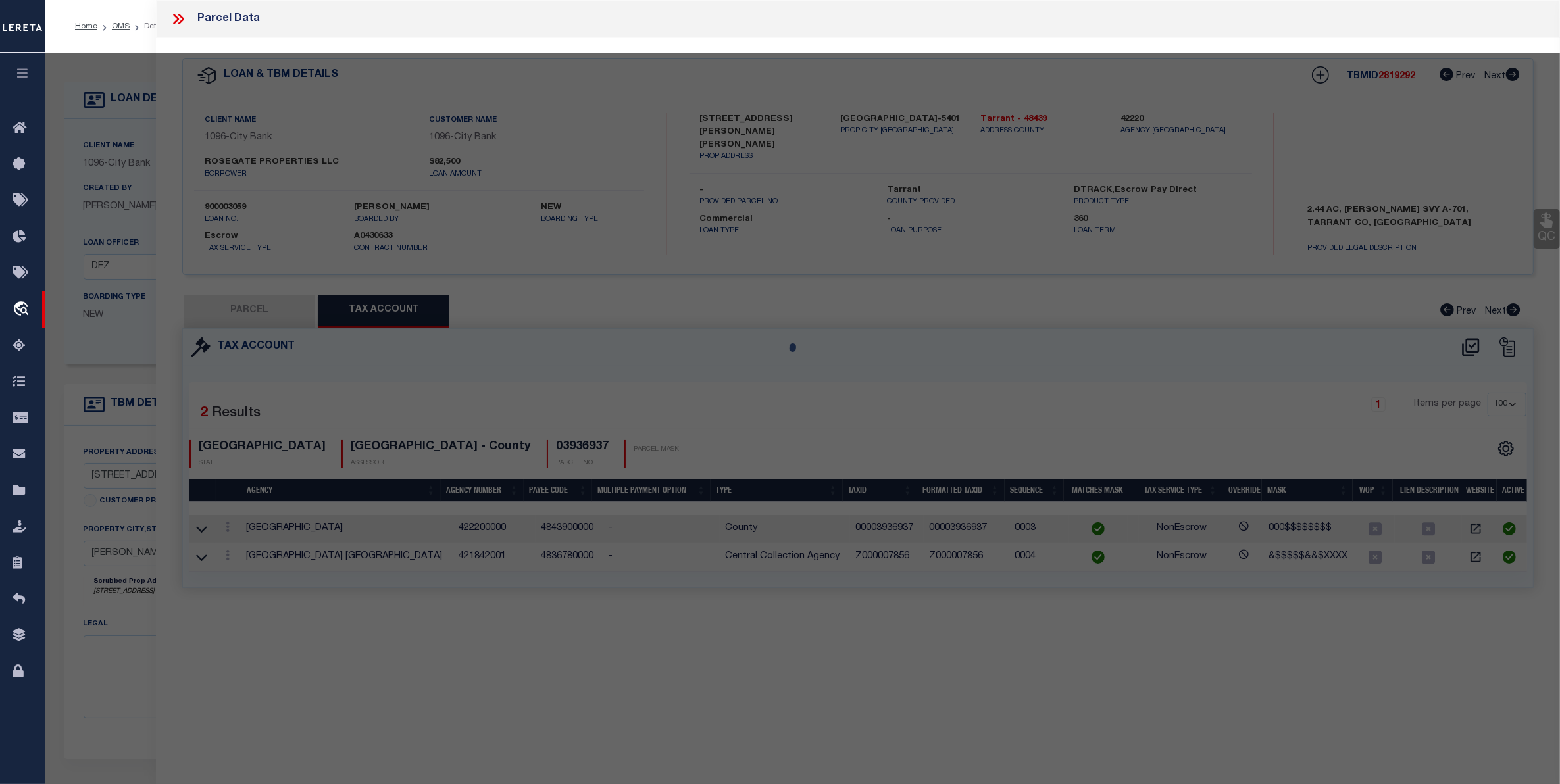
select select "AS"
select select
checkbox input "false"
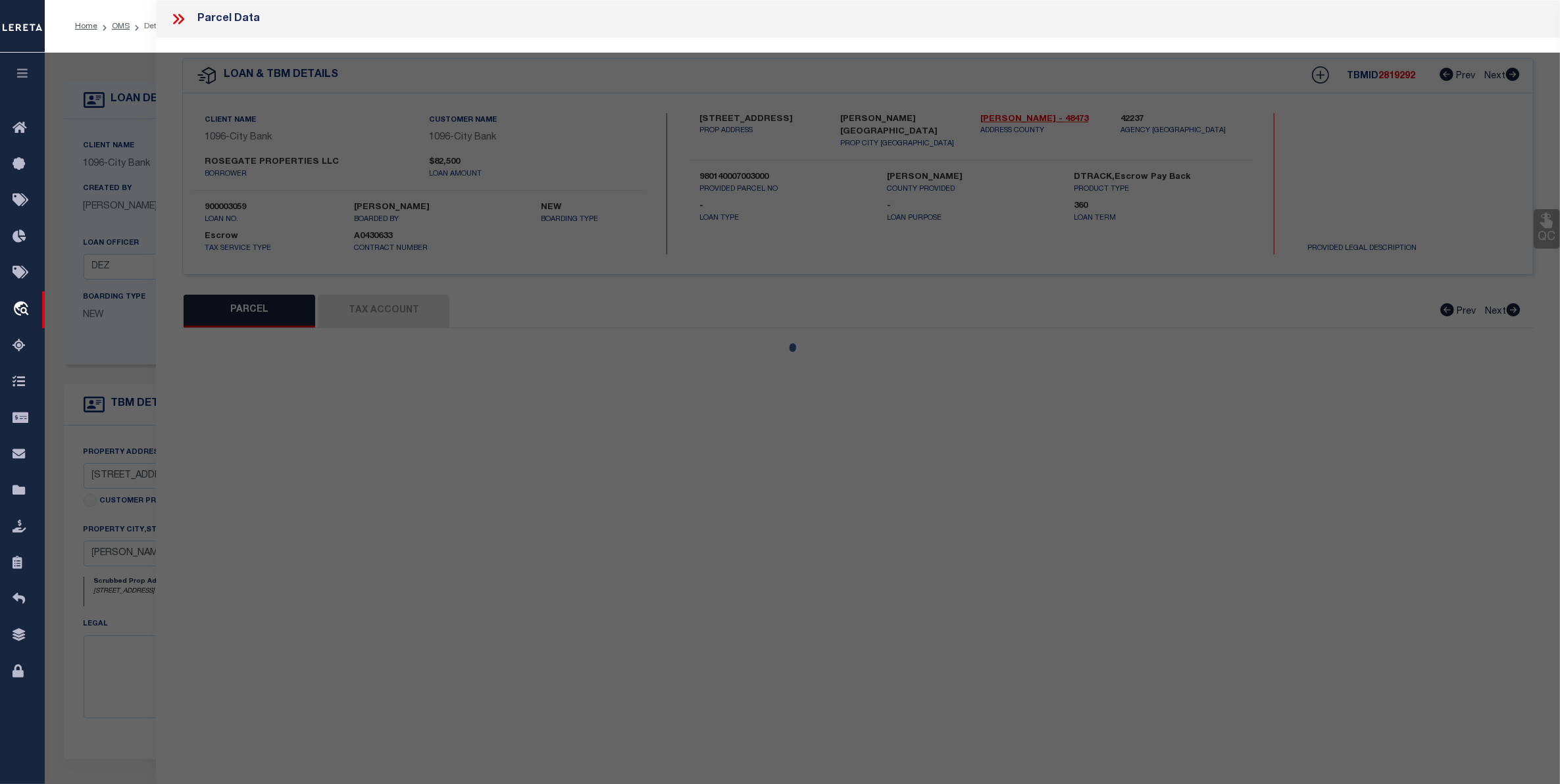
select select "CP"
type input "ROSEGATE INVESTMENTS LLC"
select select
type input "4449 SOUTH ST"
checkbox input "false"
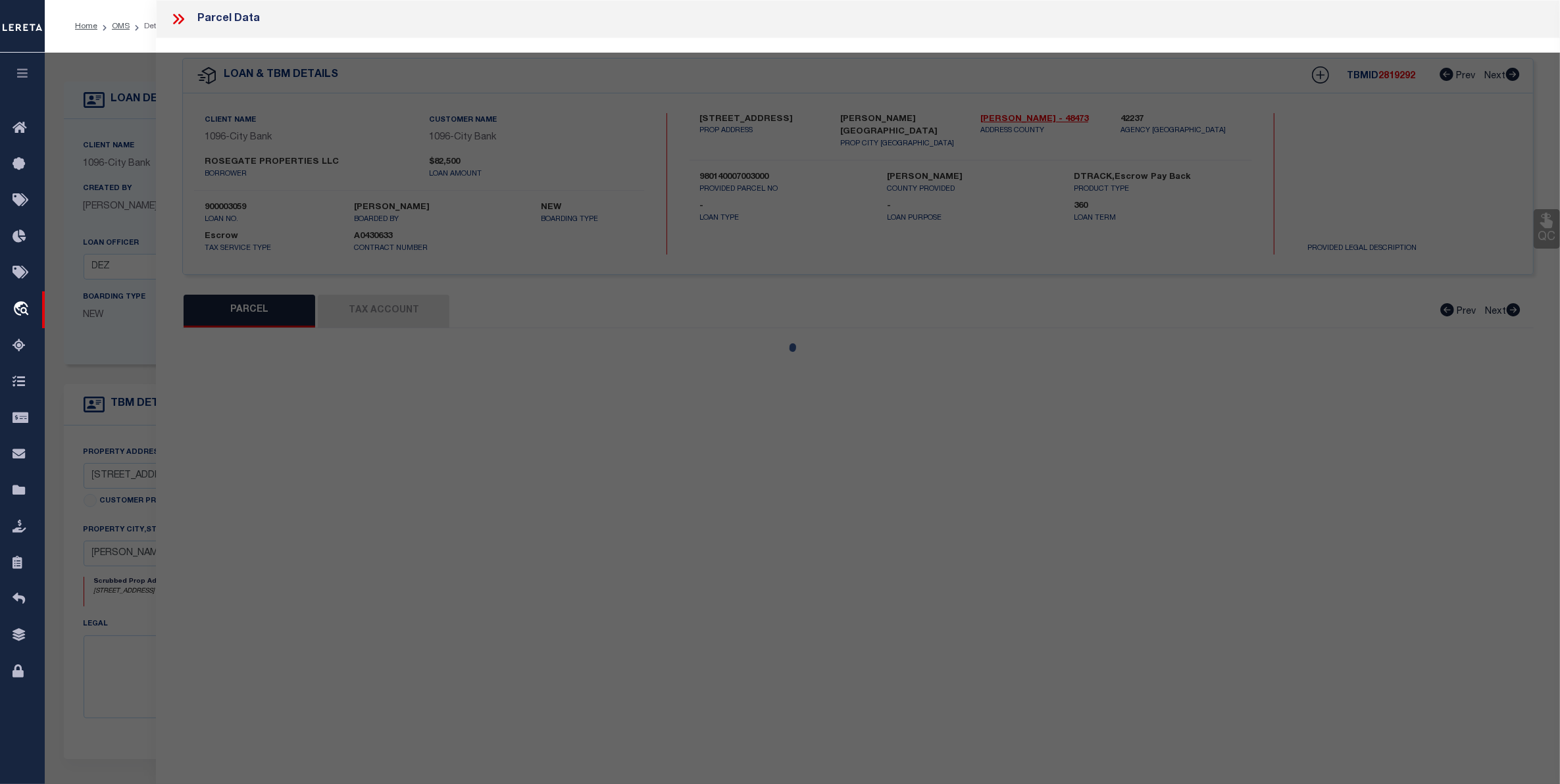
type input "BROOKSHIRE TX 77423"
type textarea "S980140 WINDSOR ESTATES REPLAT BLK 7 LOT 3"
type textarea "Tax ID Special Project"
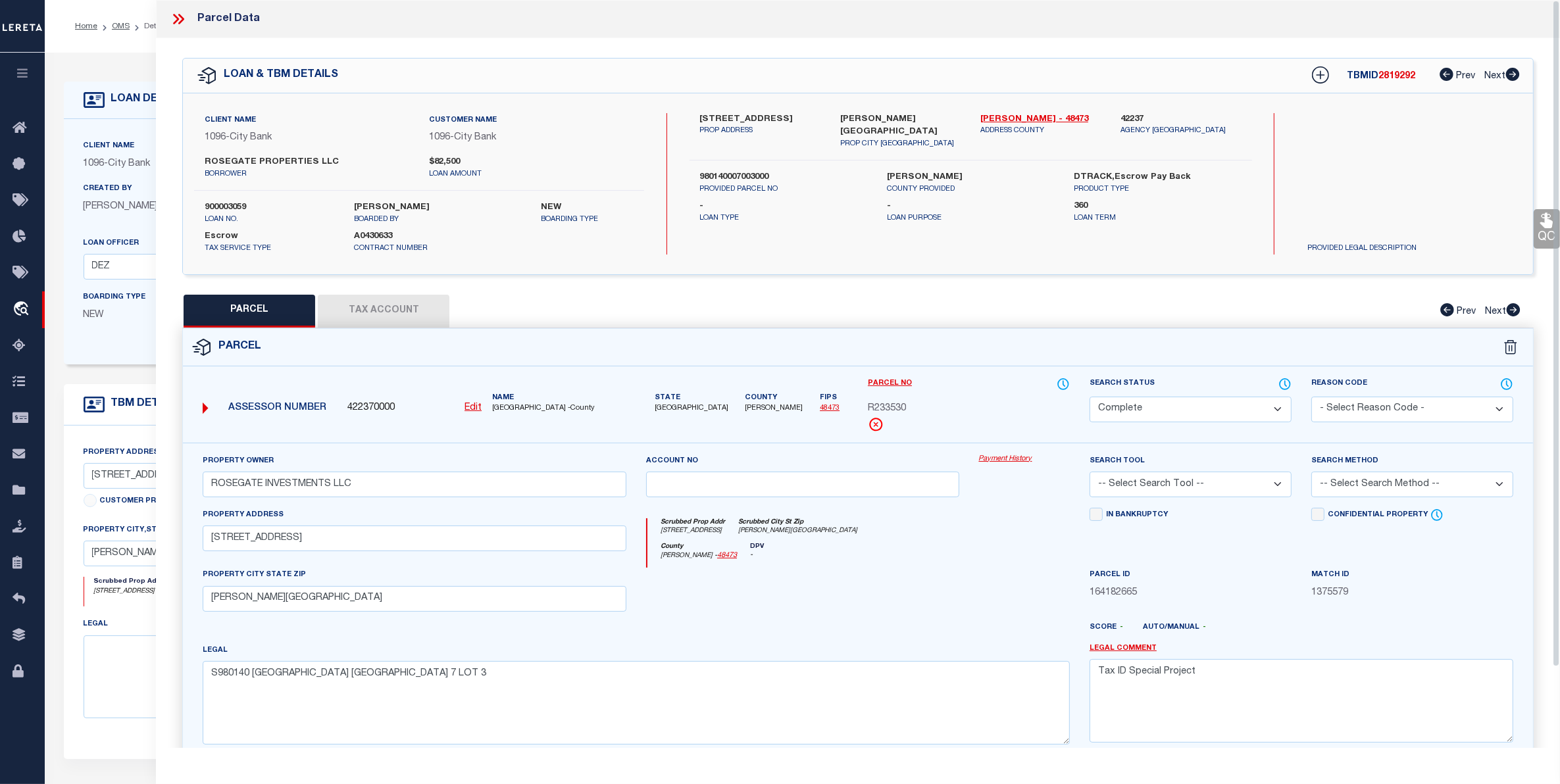
click at [365, 313] on button "Tax Account" at bounding box center [383, 311] width 131 height 33
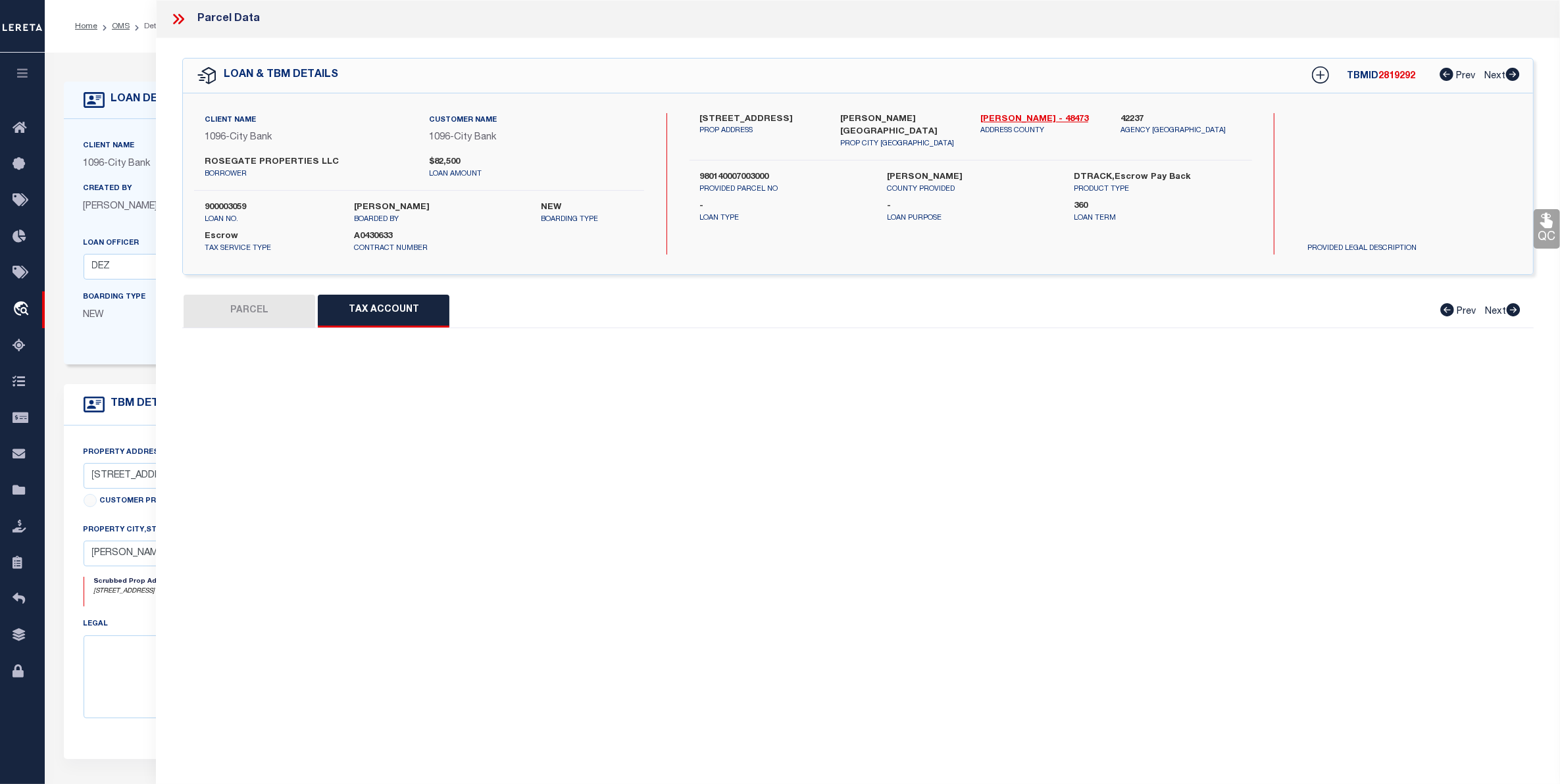
select select "100"
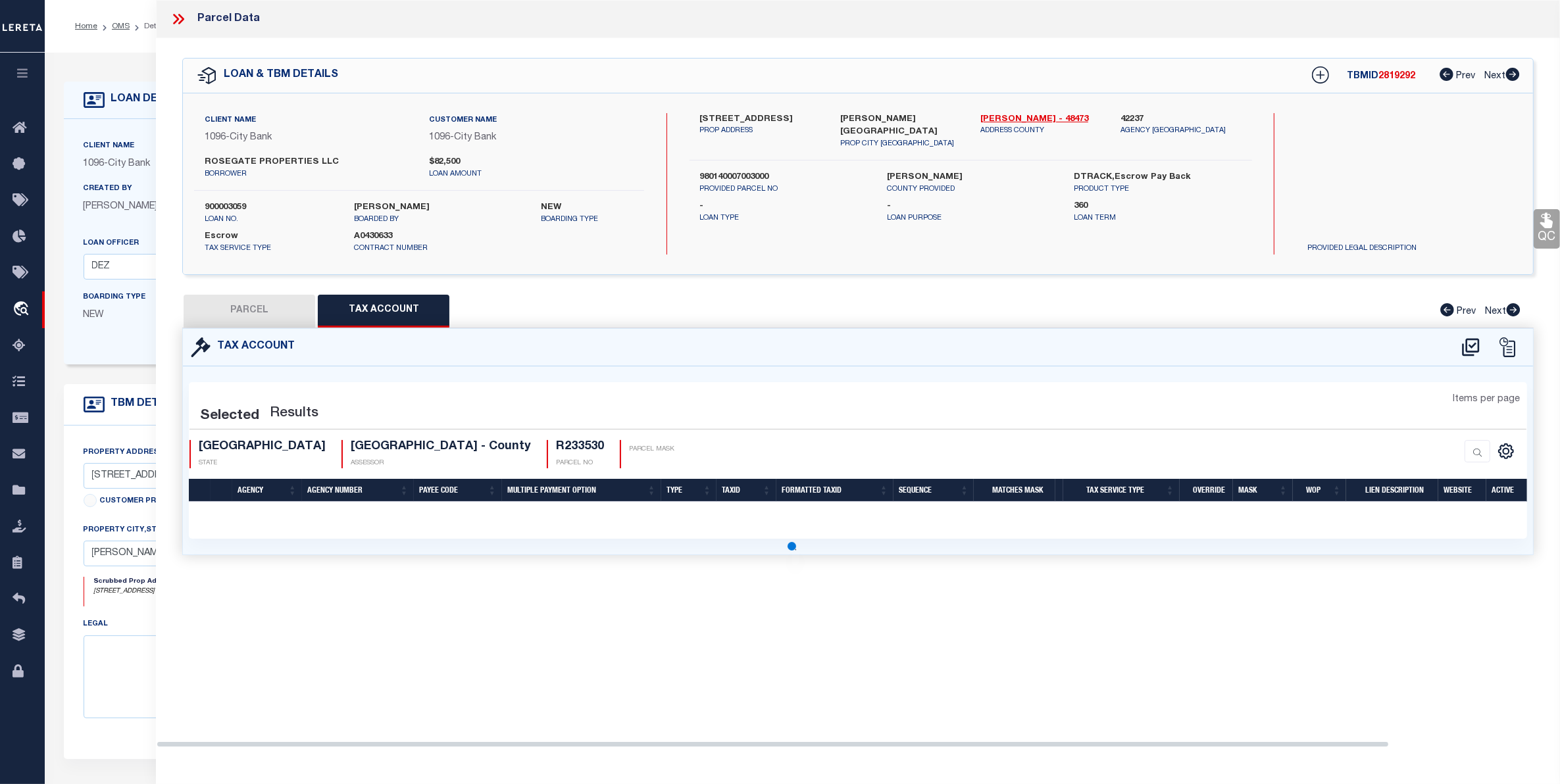
select select "100"
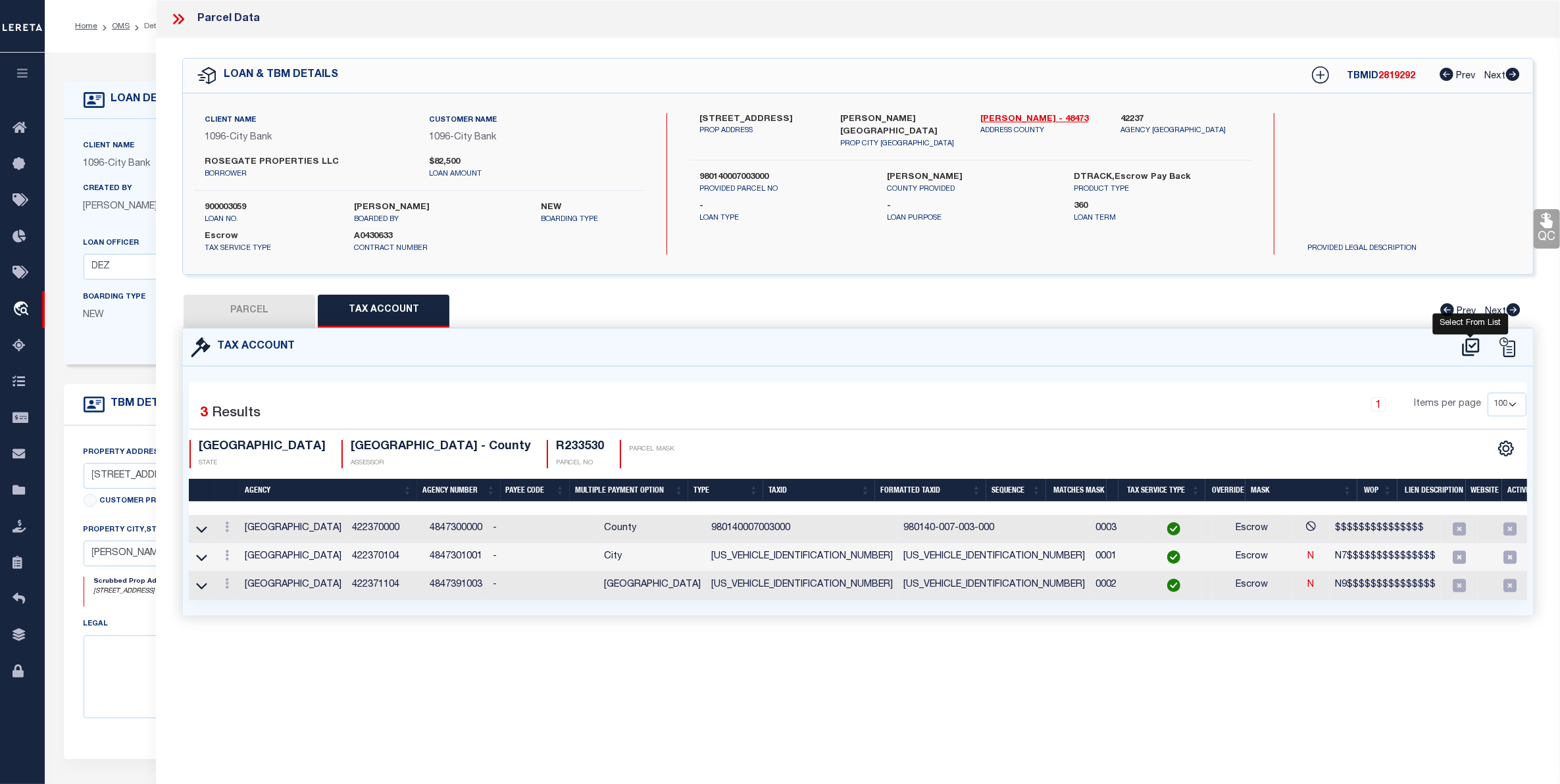
click at [1471, 343] on icon at bounding box center [1471, 347] width 22 height 21
select select "100"
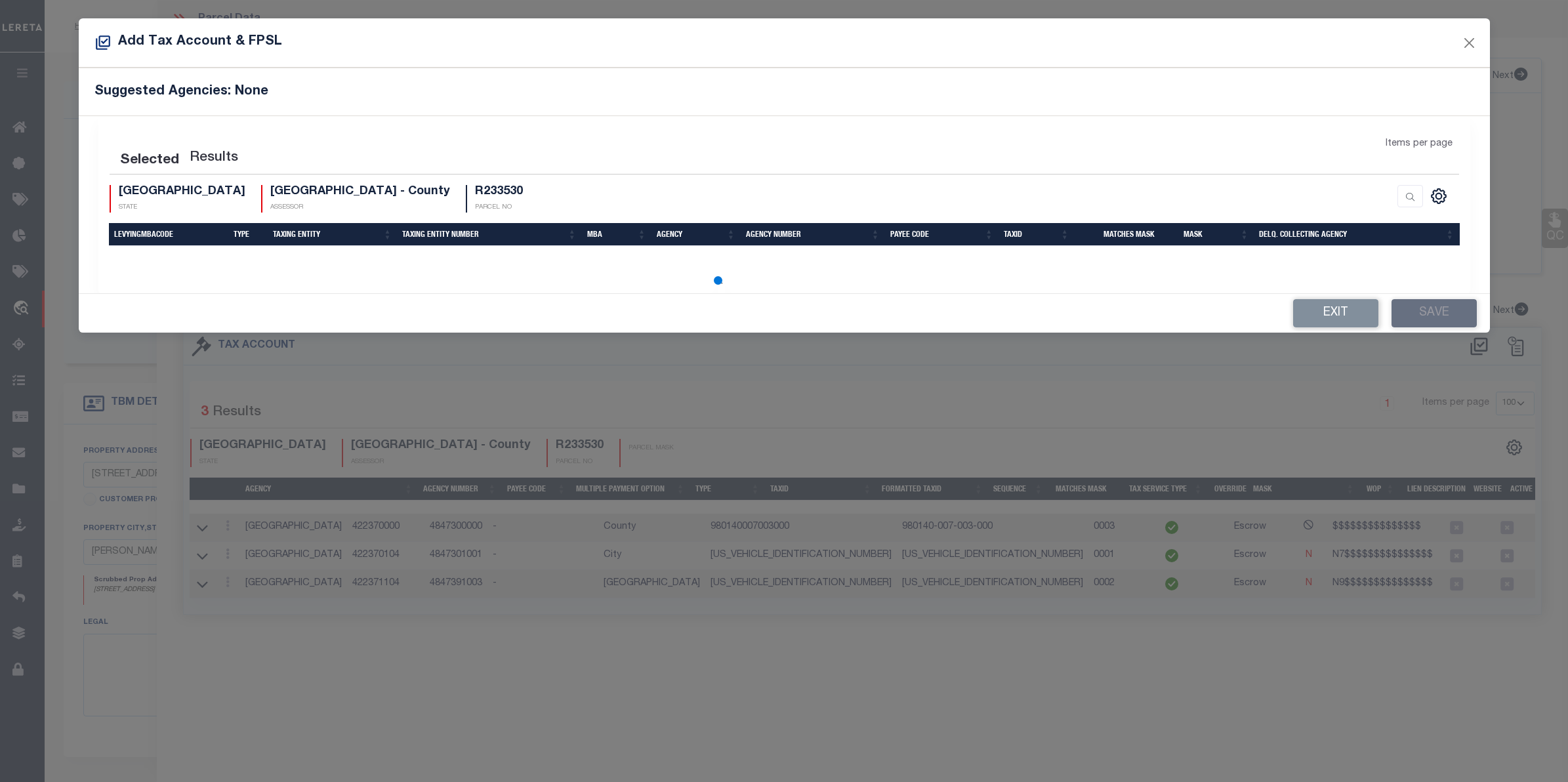
select select "100"
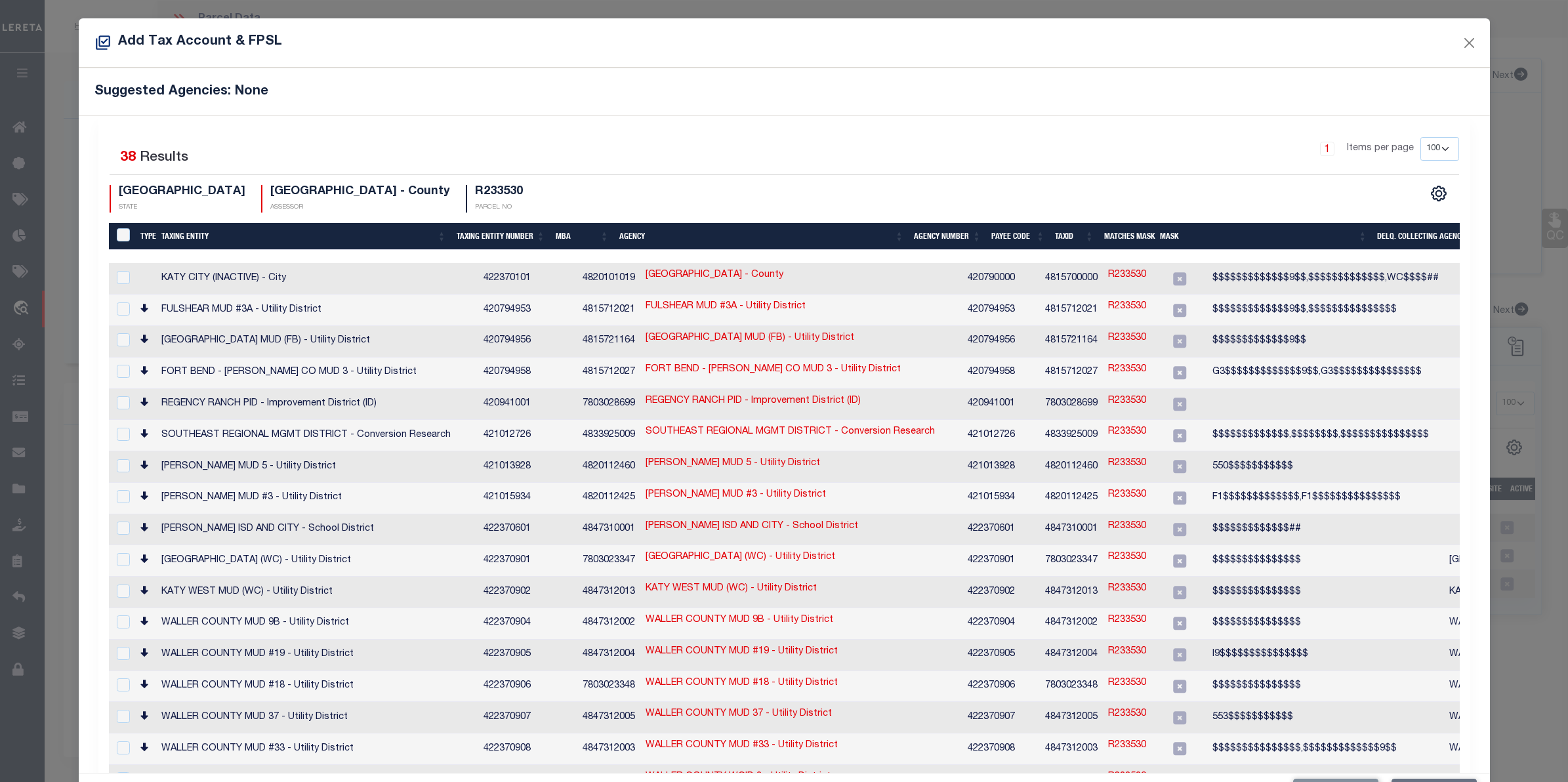
click at [191, 237] on th "Taxing Entity" at bounding box center [304, 236] width 296 height 27
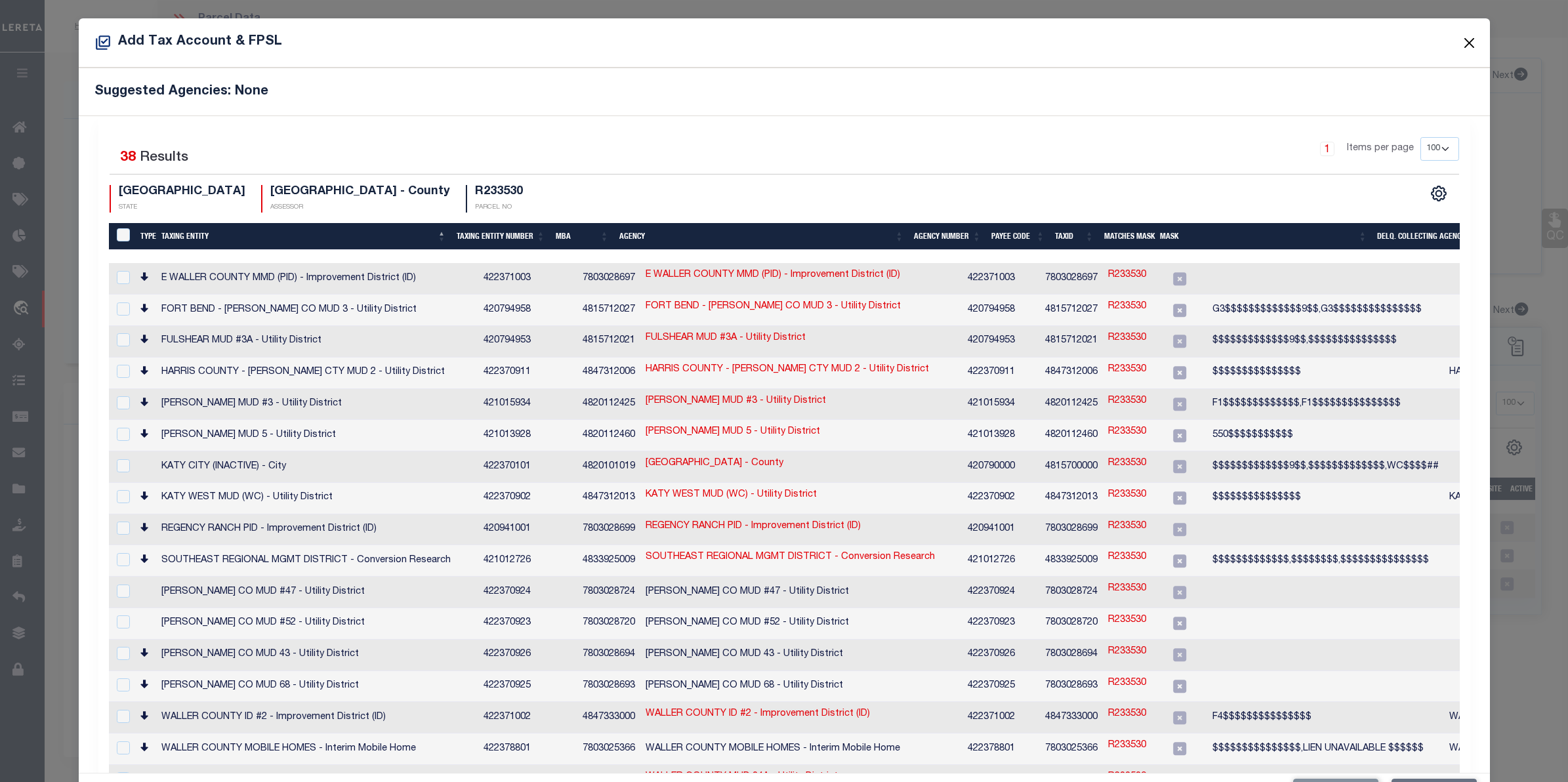
click at [1461, 45] on button "Close" at bounding box center [1469, 43] width 17 height 17
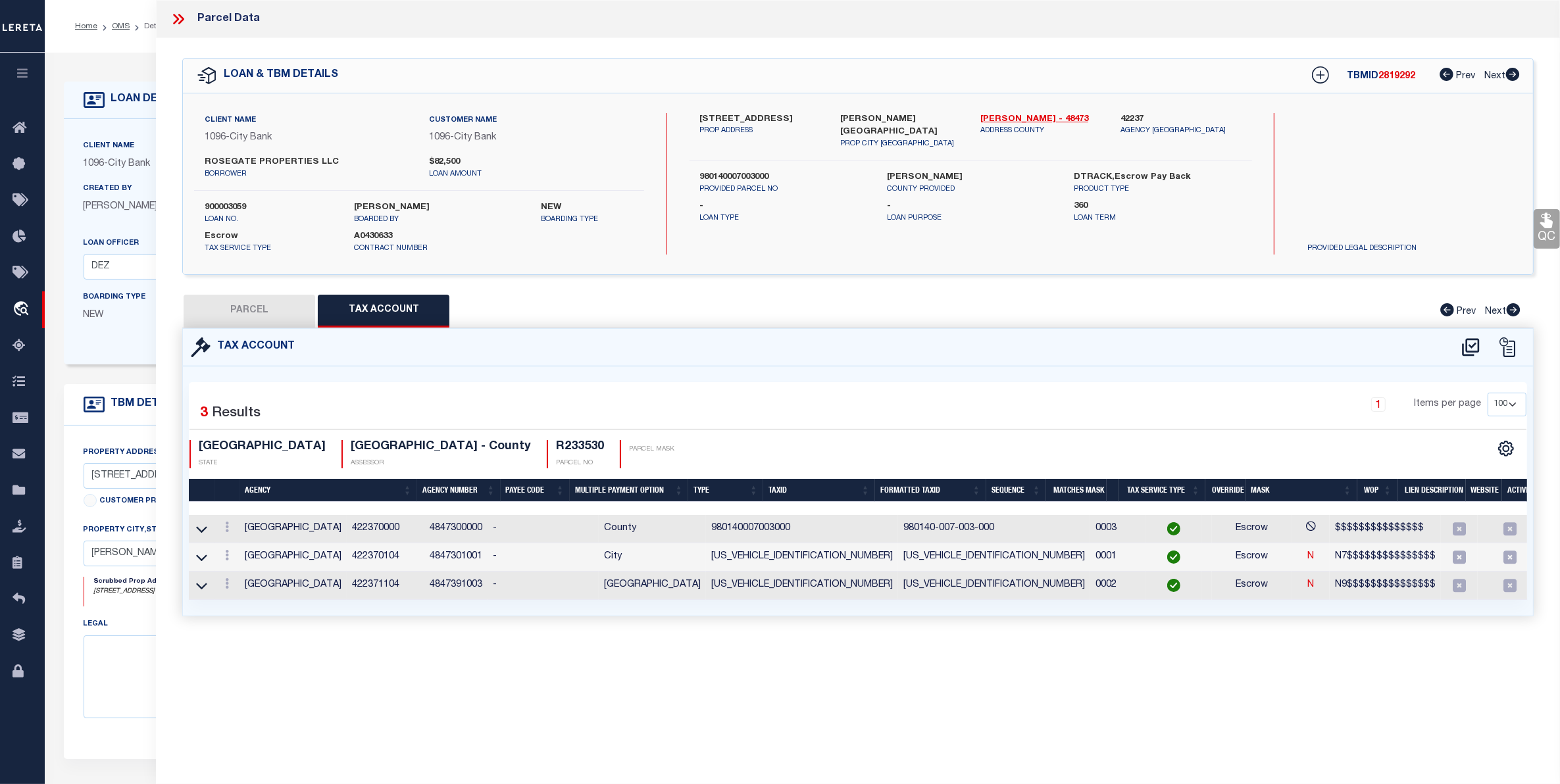
click at [184, 20] on icon at bounding box center [179, 19] width 17 height 17
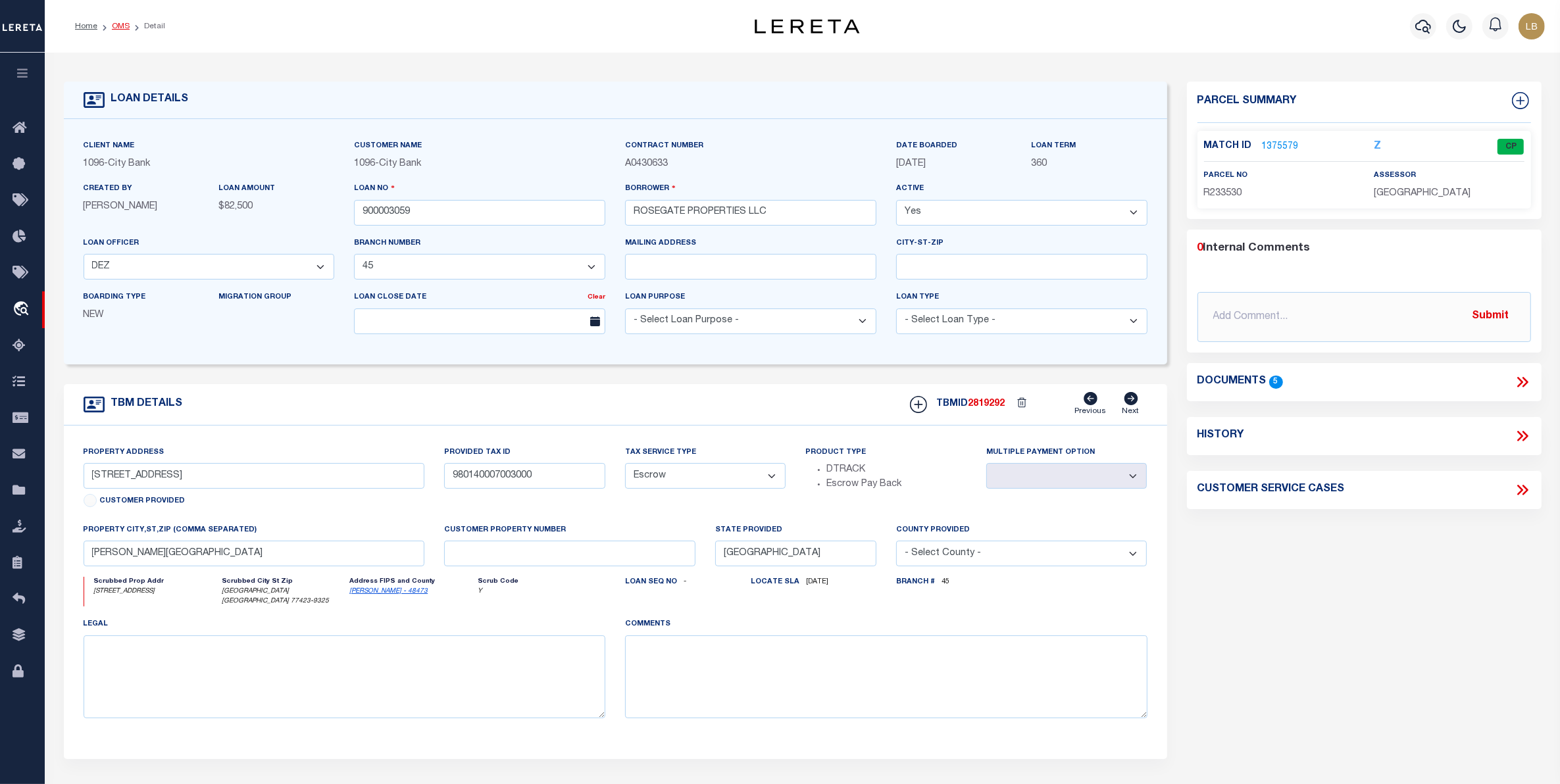
click at [126, 23] on link "OMS" at bounding box center [121, 27] width 18 height 8
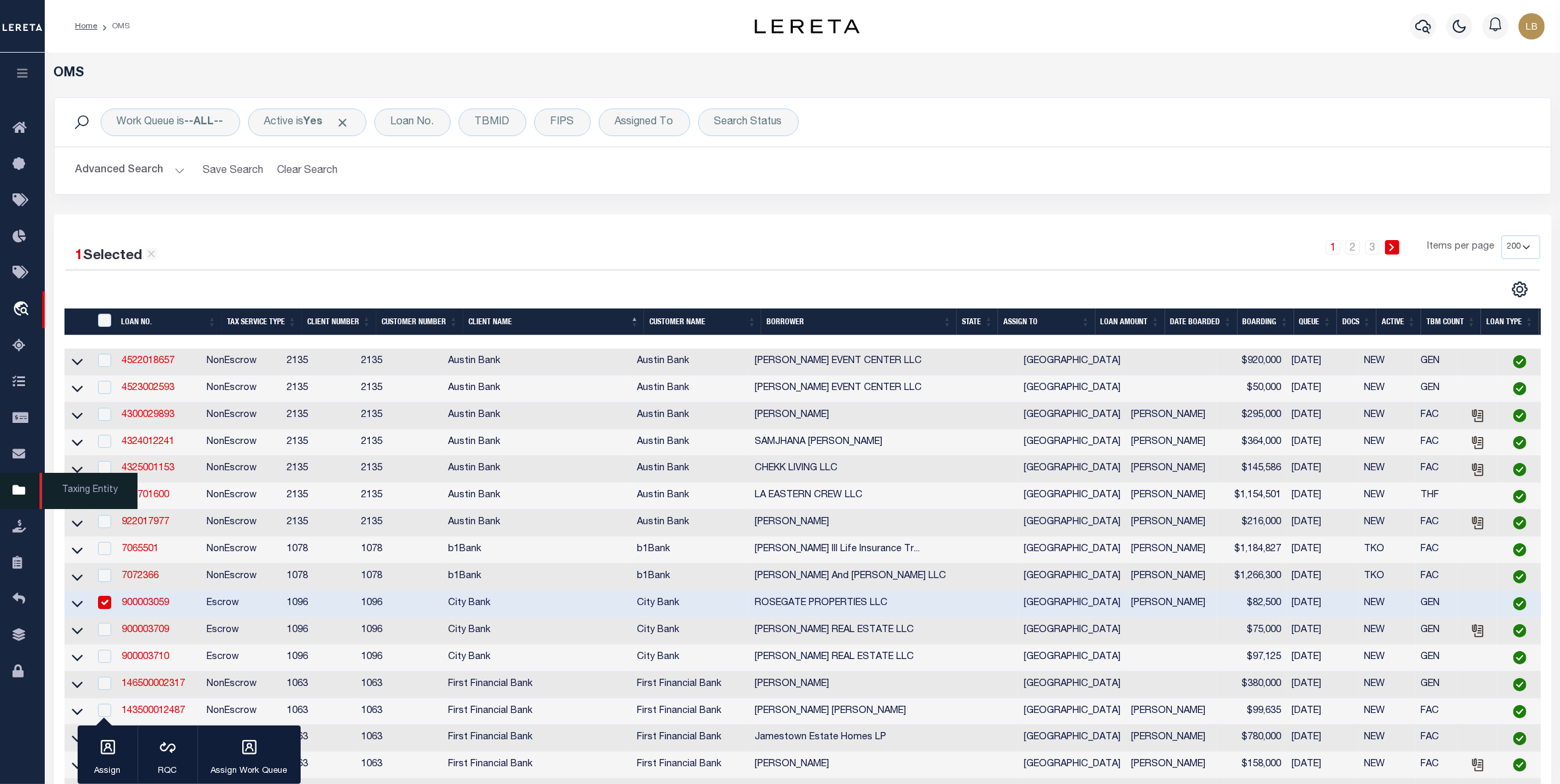
click at [15, 490] on icon at bounding box center [23, 490] width 21 height 16
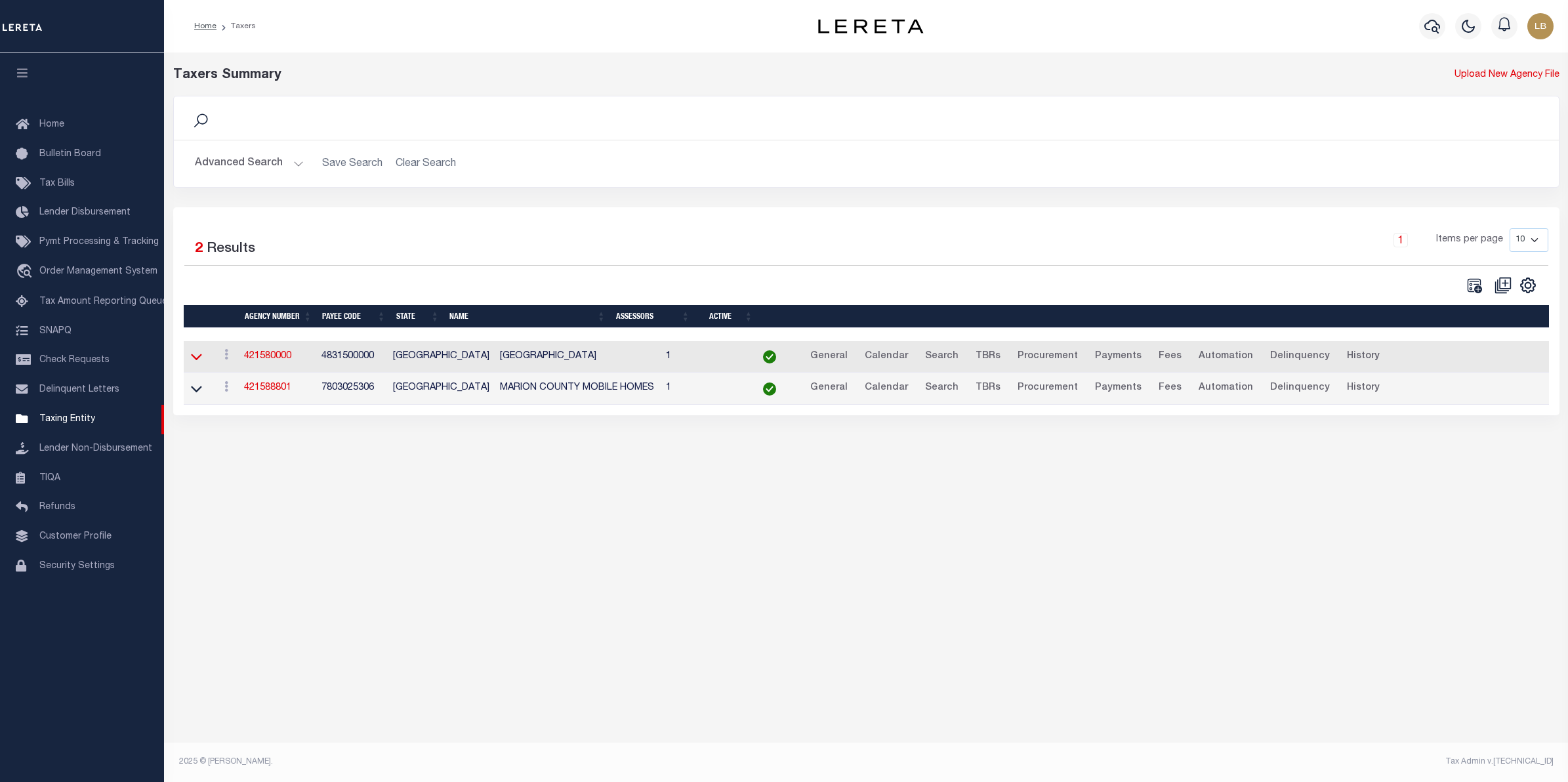
click at [195, 359] on icon at bounding box center [196, 356] width 11 height 14
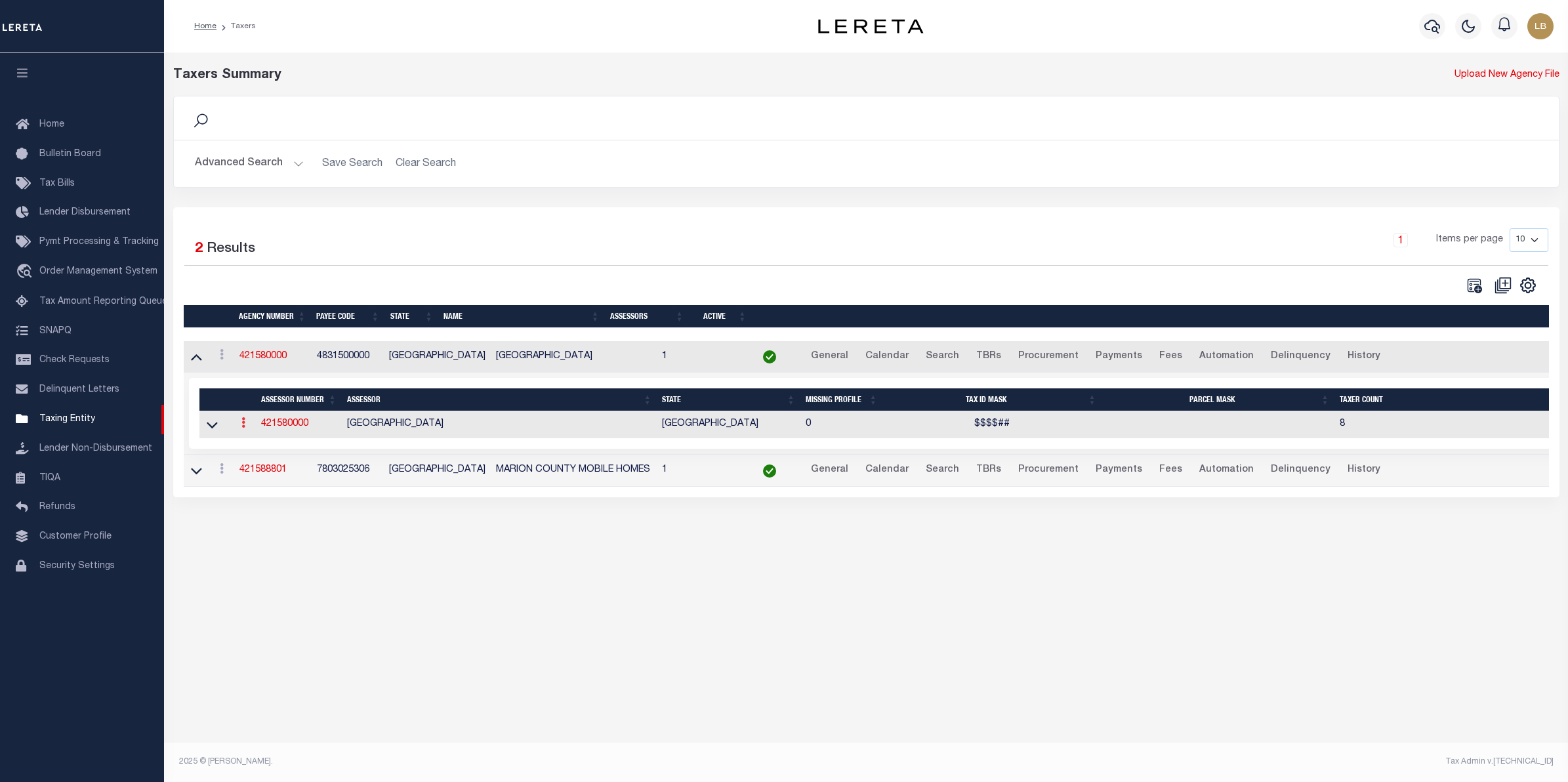
click at [241, 428] on link at bounding box center [243, 424] width 14 height 10
click at [258, 451] on link "View" at bounding box center [266, 444] width 60 height 22
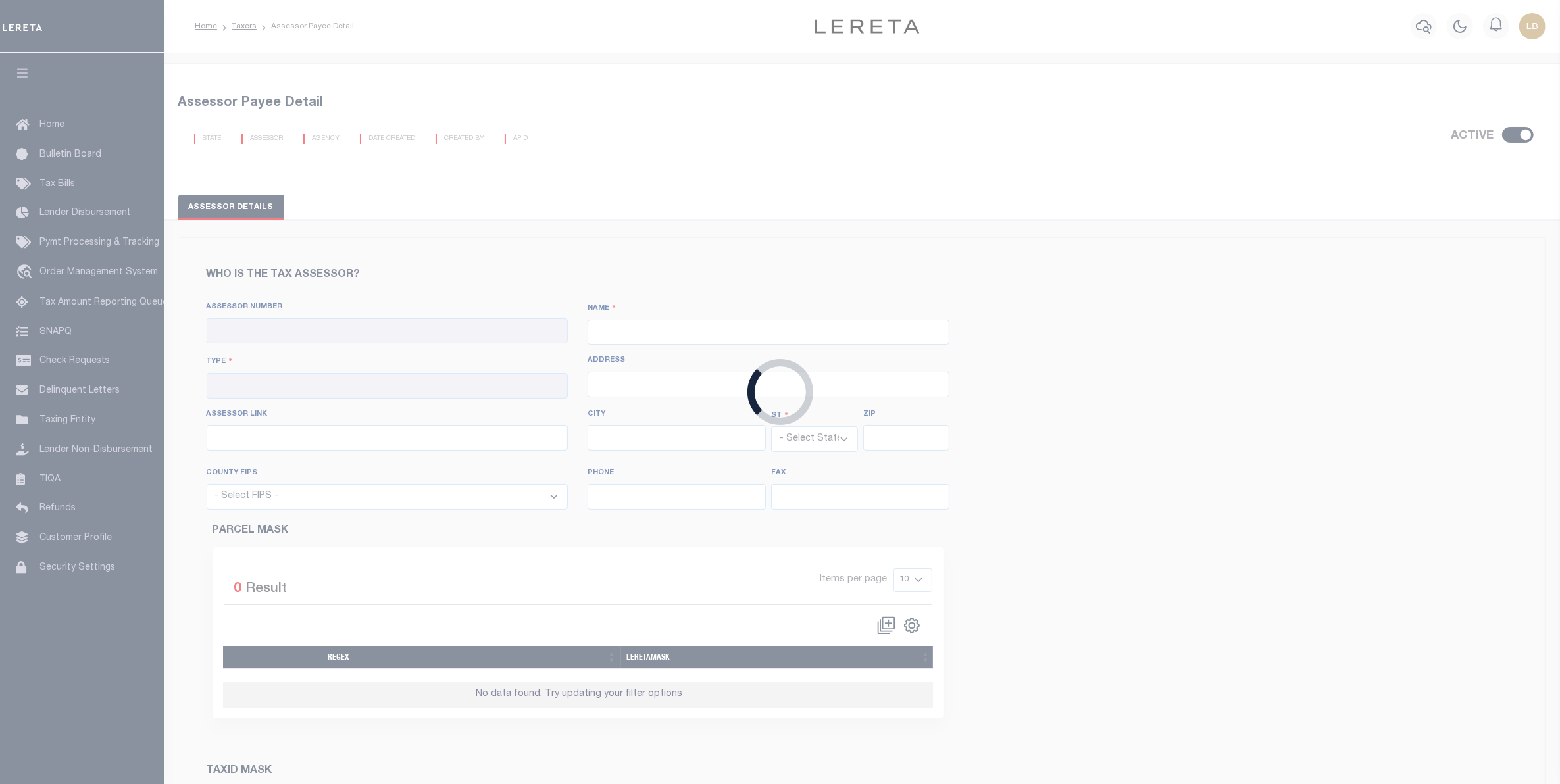
checkbox input "true"
type input "421580000"
type input "MARION COUNTY"
type input "00 - County"
type input "114 West Austin Street, Room 100"
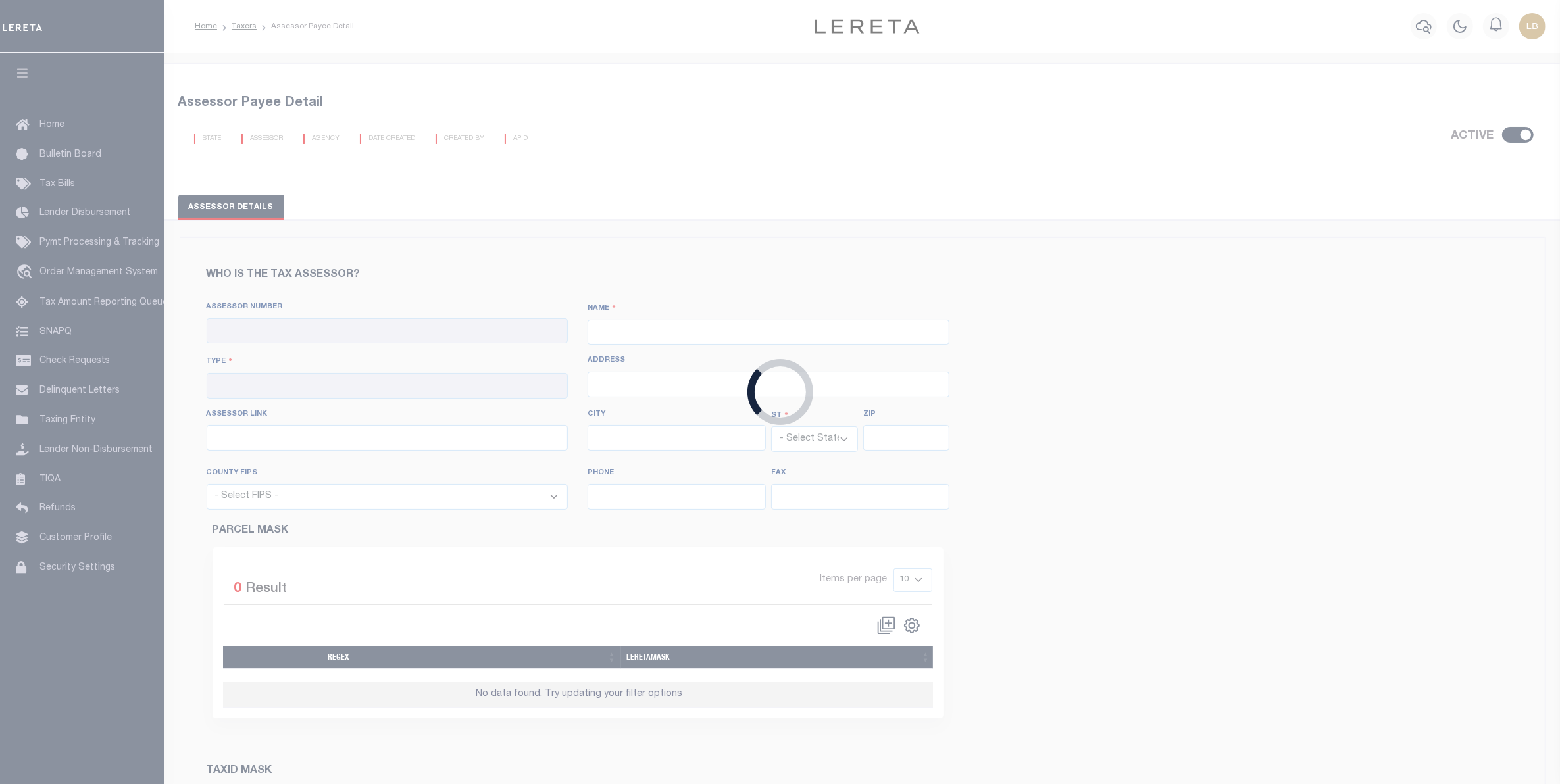
type input "http://www.marioncad.org/(S(puiwqcvktbub4miy1wmcrq55))/search.aspx?clientid=mar…"
type input "Jefferson"
select select "[GEOGRAPHIC_DATA]"
type input "75657"
select select "48315"
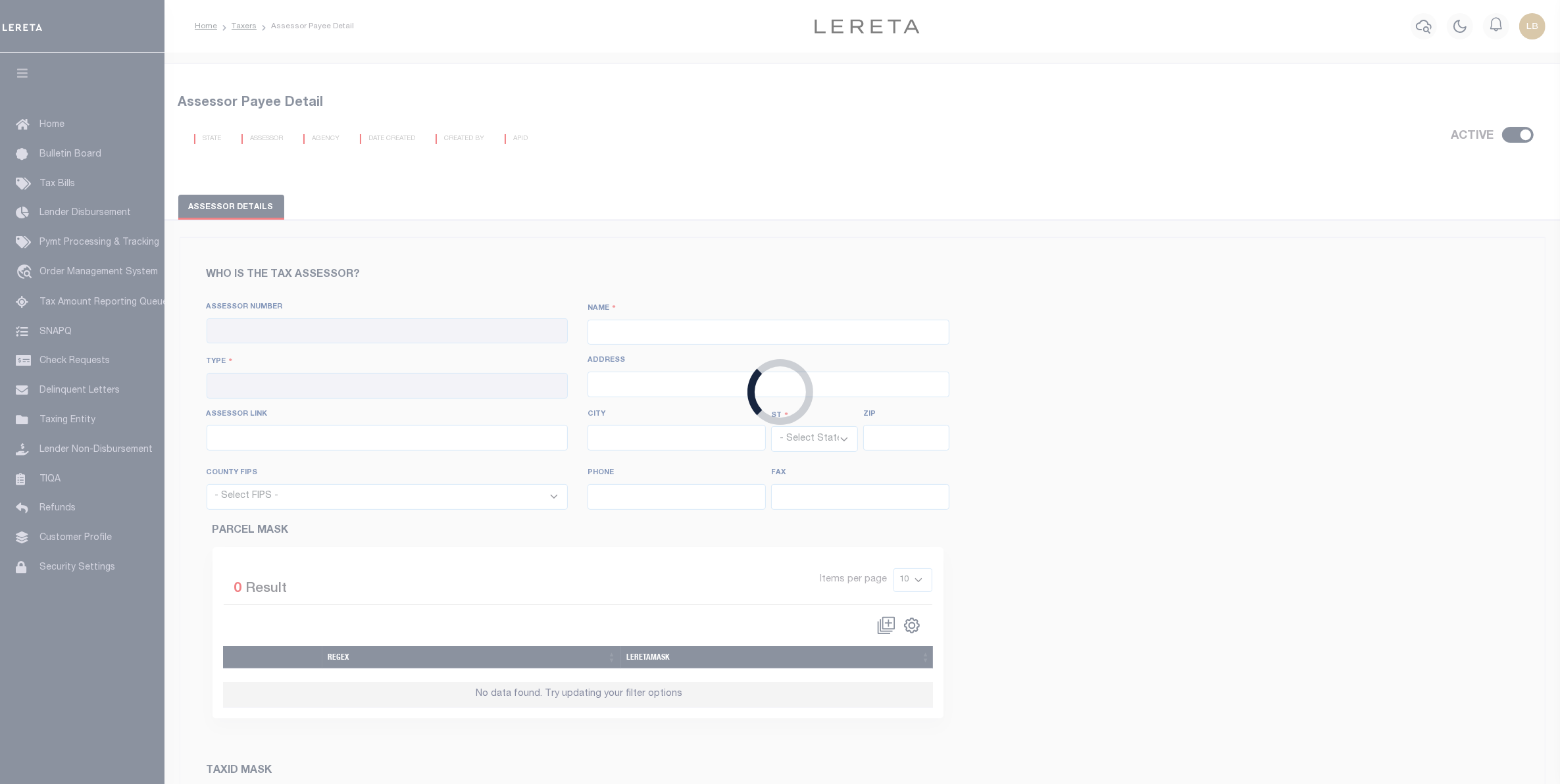
type input "903-665-3281"
type input "903-665-3132"
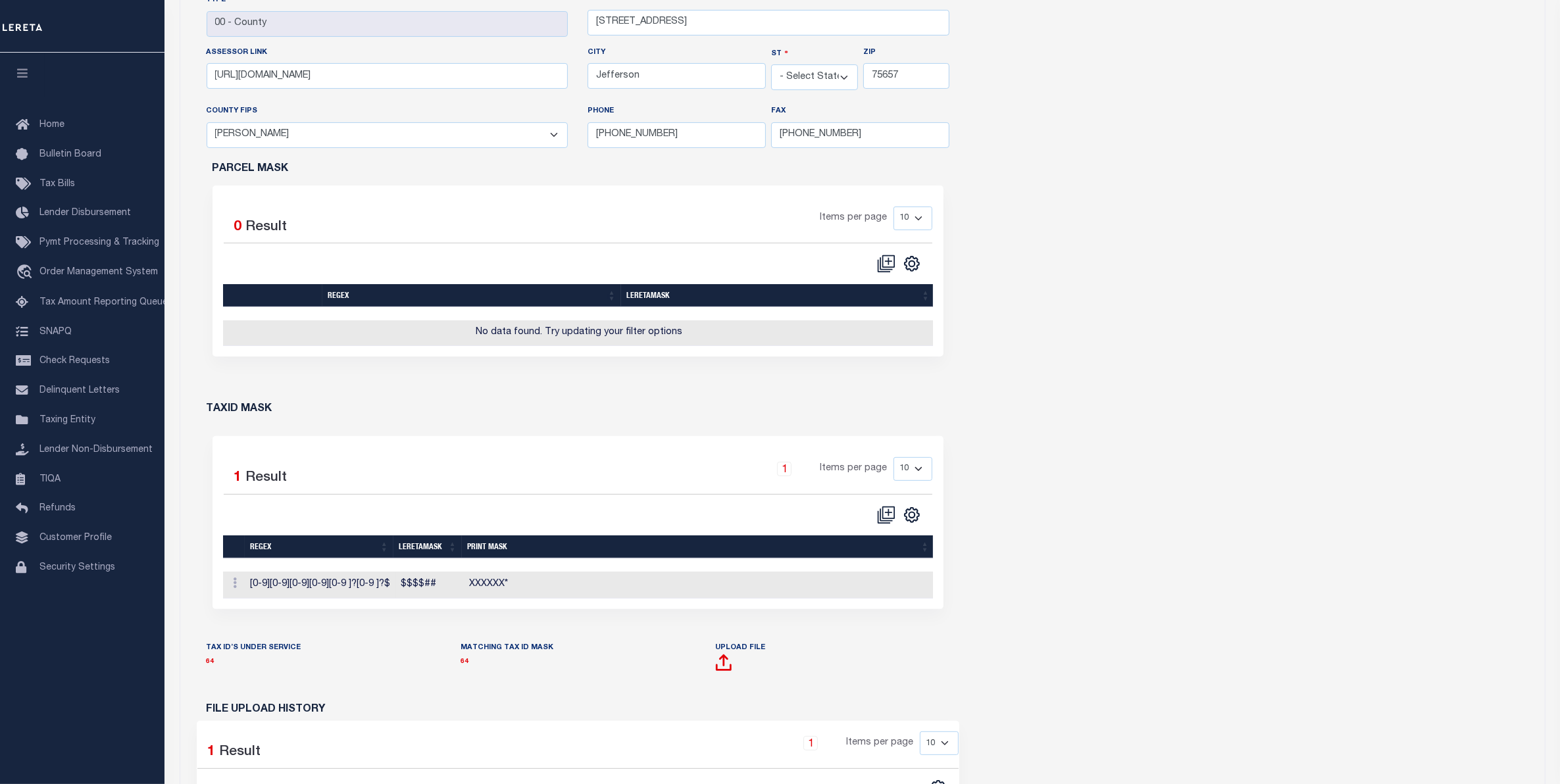
scroll to position [576, 0]
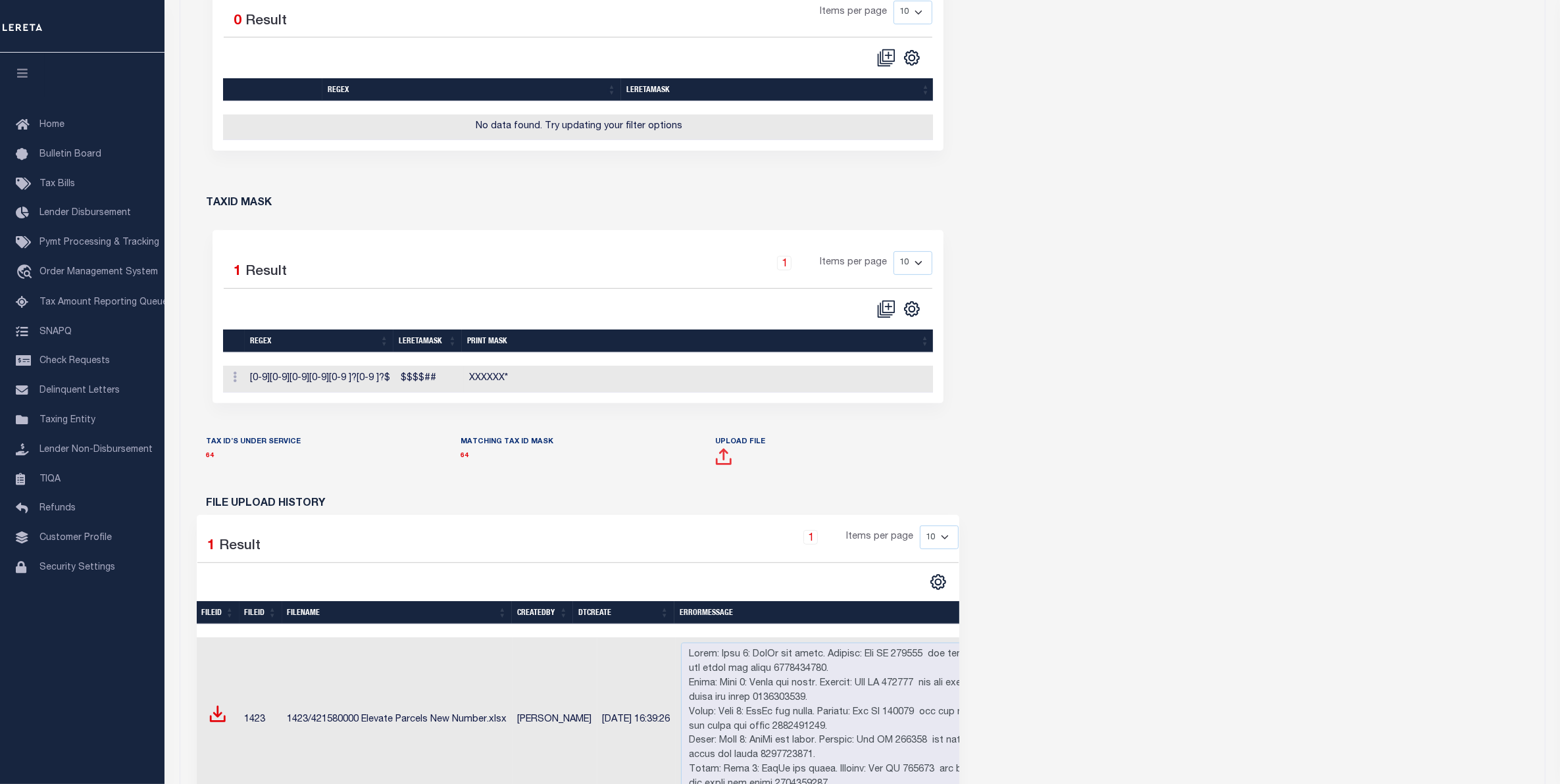
click at [720, 469] on span at bounding box center [723, 461] width 17 height 16
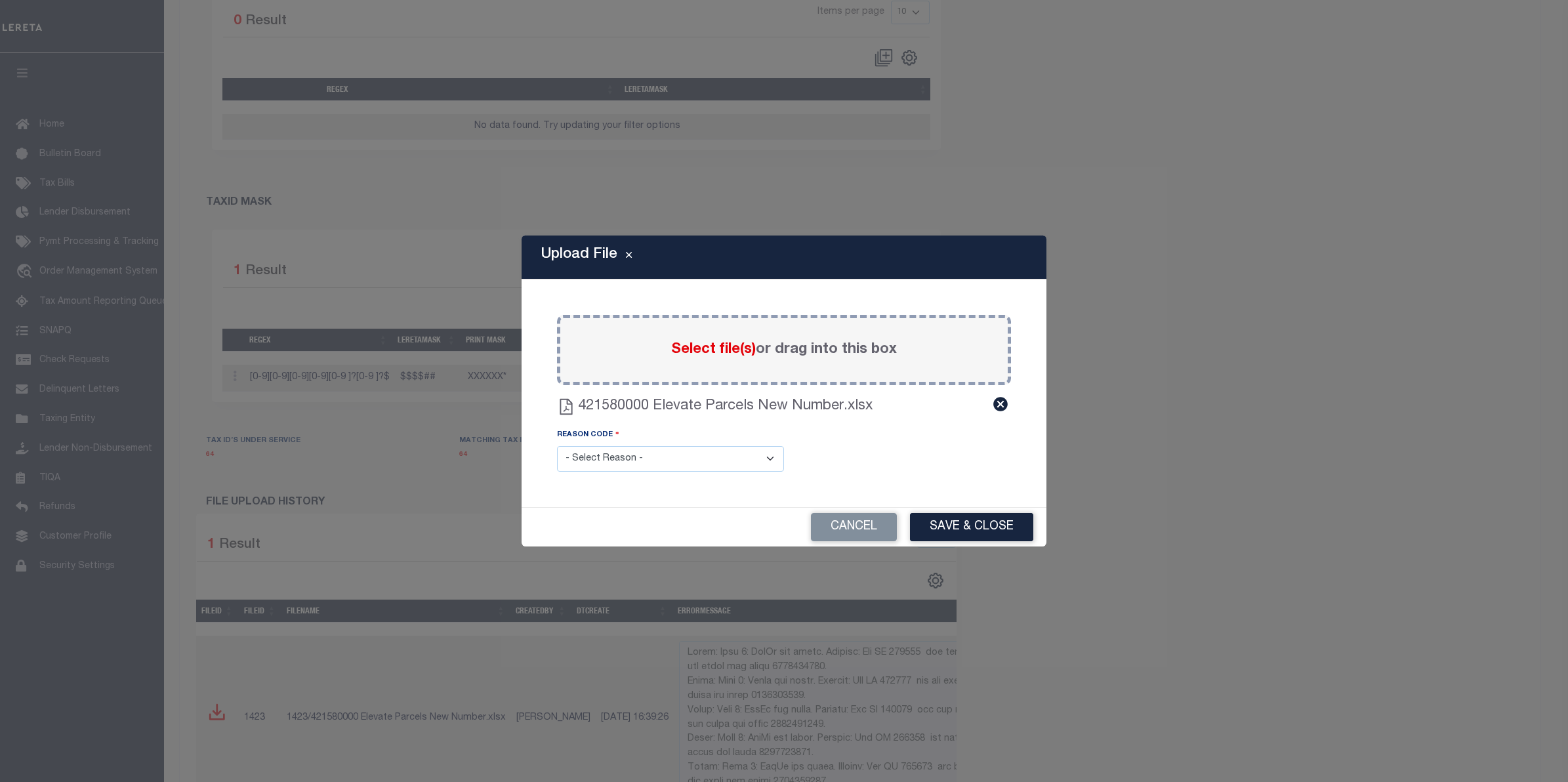
click at [654, 455] on select "- Select Reason - 099 - Other (Provide additional detail) ACT - Agency Changed …" at bounding box center [671, 459] width 228 height 26
select select "ACT"
click at [557, 446] on select "- Select Reason - 099 - Other (Provide additional detail) ACT - Agency Changed …" at bounding box center [671, 459] width 228 height 26
click at [978, 530] on button "Save & Close" at bounding box center [972, 527] width 123 height 28
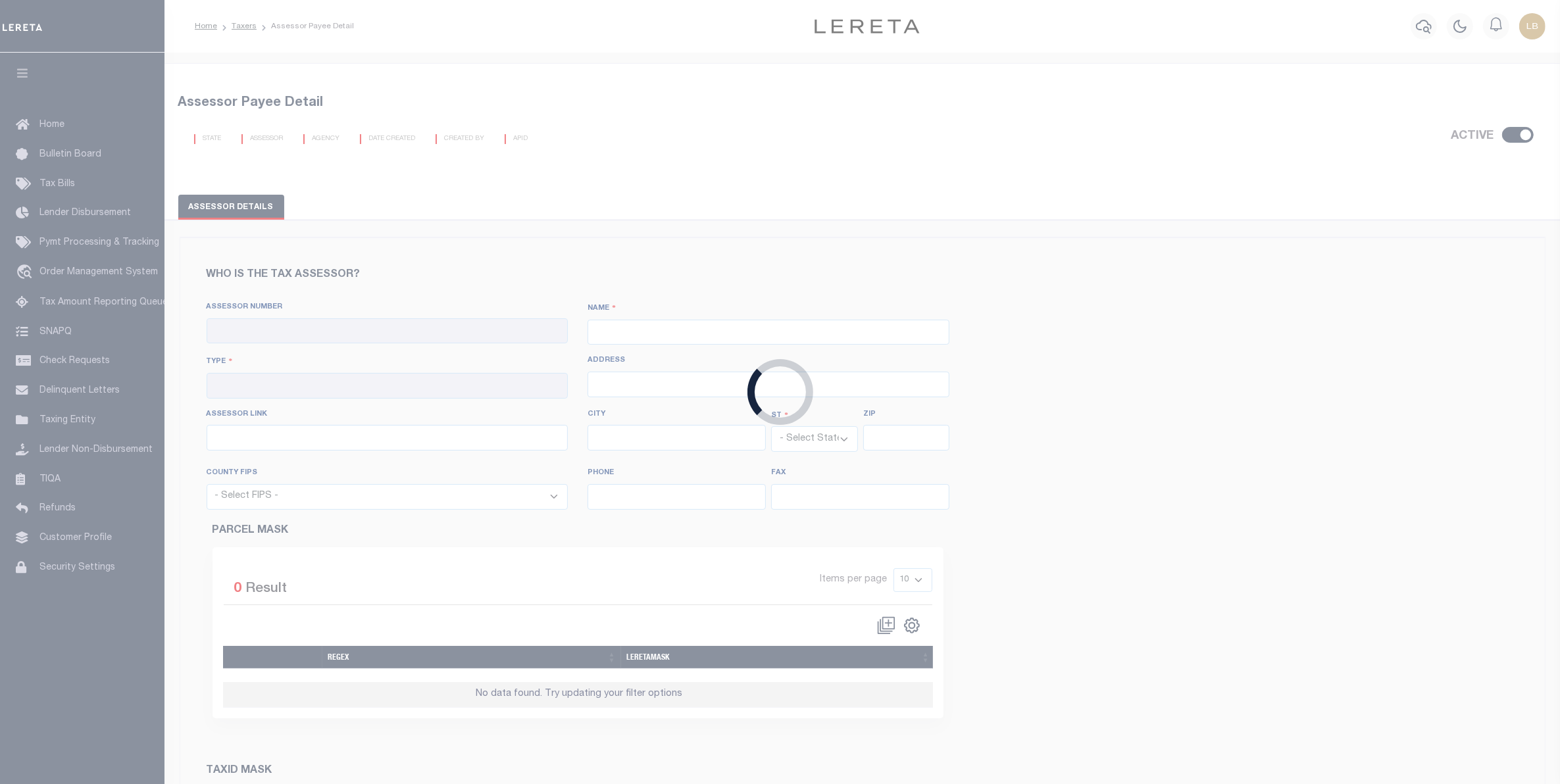
checkbox input "true"
type input "421580000"
type input "[GEOGRAPHIC_DATA]"
type input "00 - County"
type input "114 West Austin Street, Room 100"
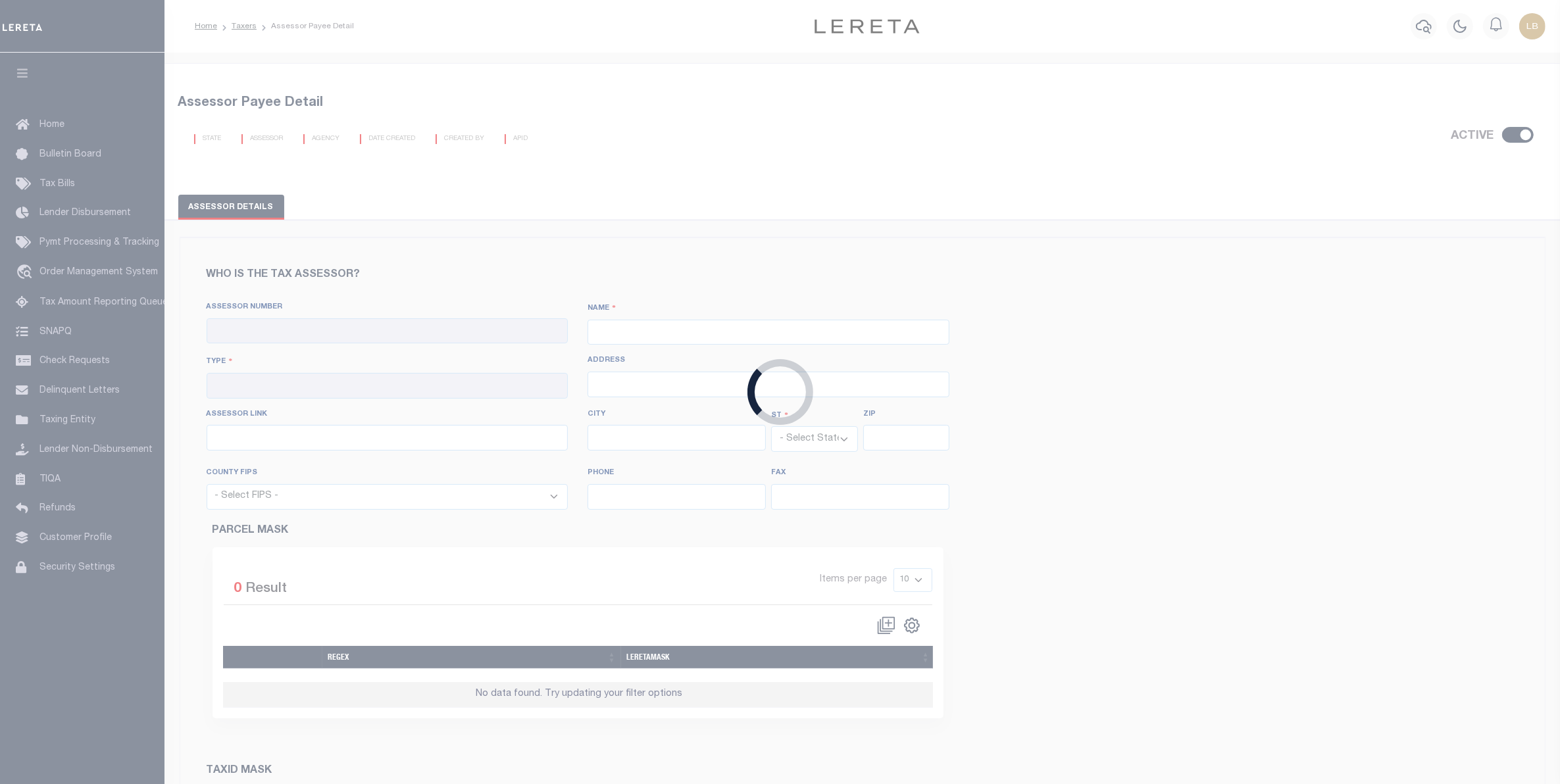
type input "http://www.marioncad.org/(S(puiwqcvktbub4miy1wmcrq55))/search.aspx?clientid=mar…"
type input "Jefferson"
select select "[GEOGRAPHIC_DATA]"
type input "75657"
select select "48315"
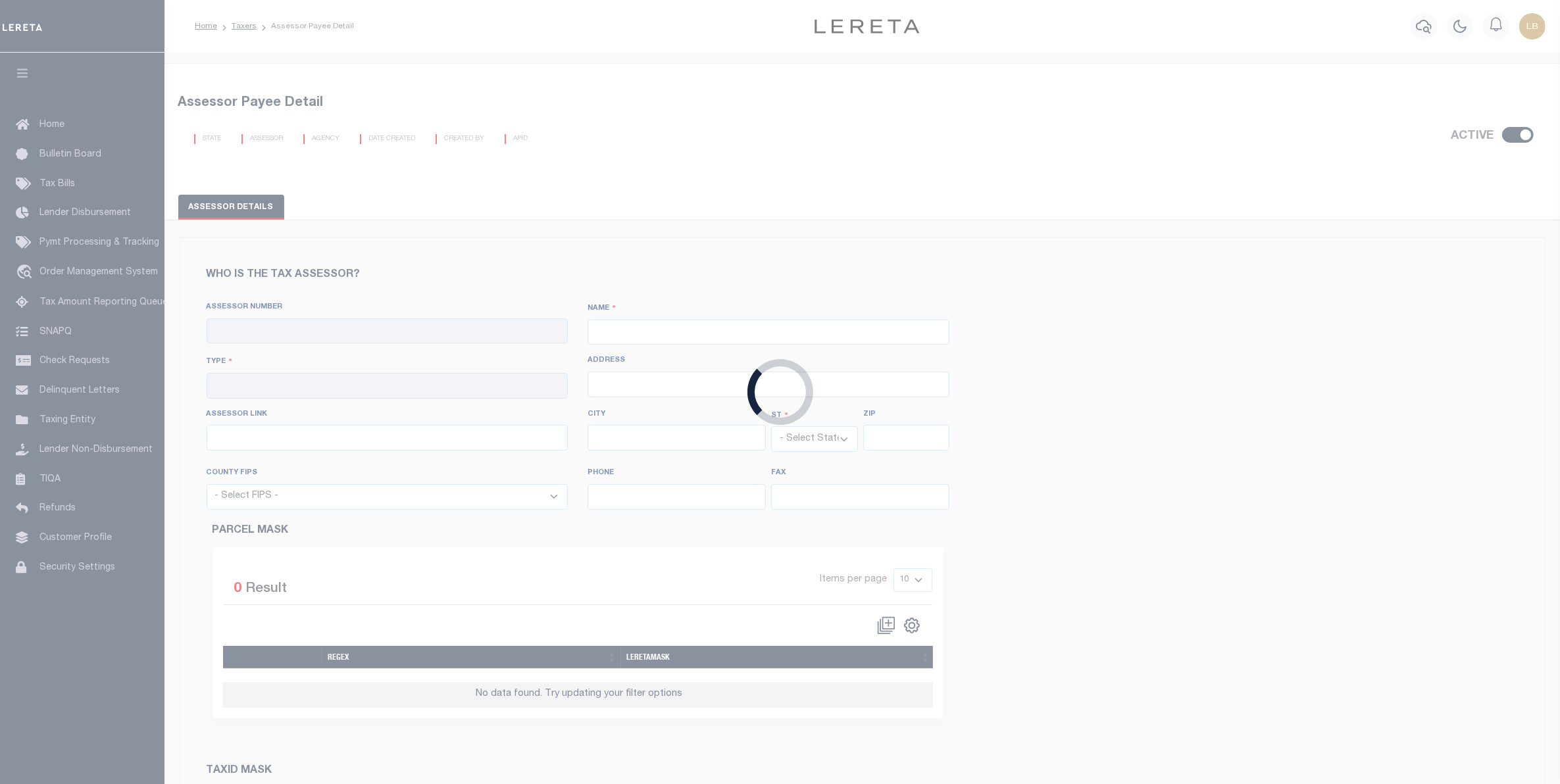
type input "903-665-3281"
type input "903-665-3132"
checkbox input "true"
type input "421580000"
type input "[GEOGRAPHIC_DATA]"
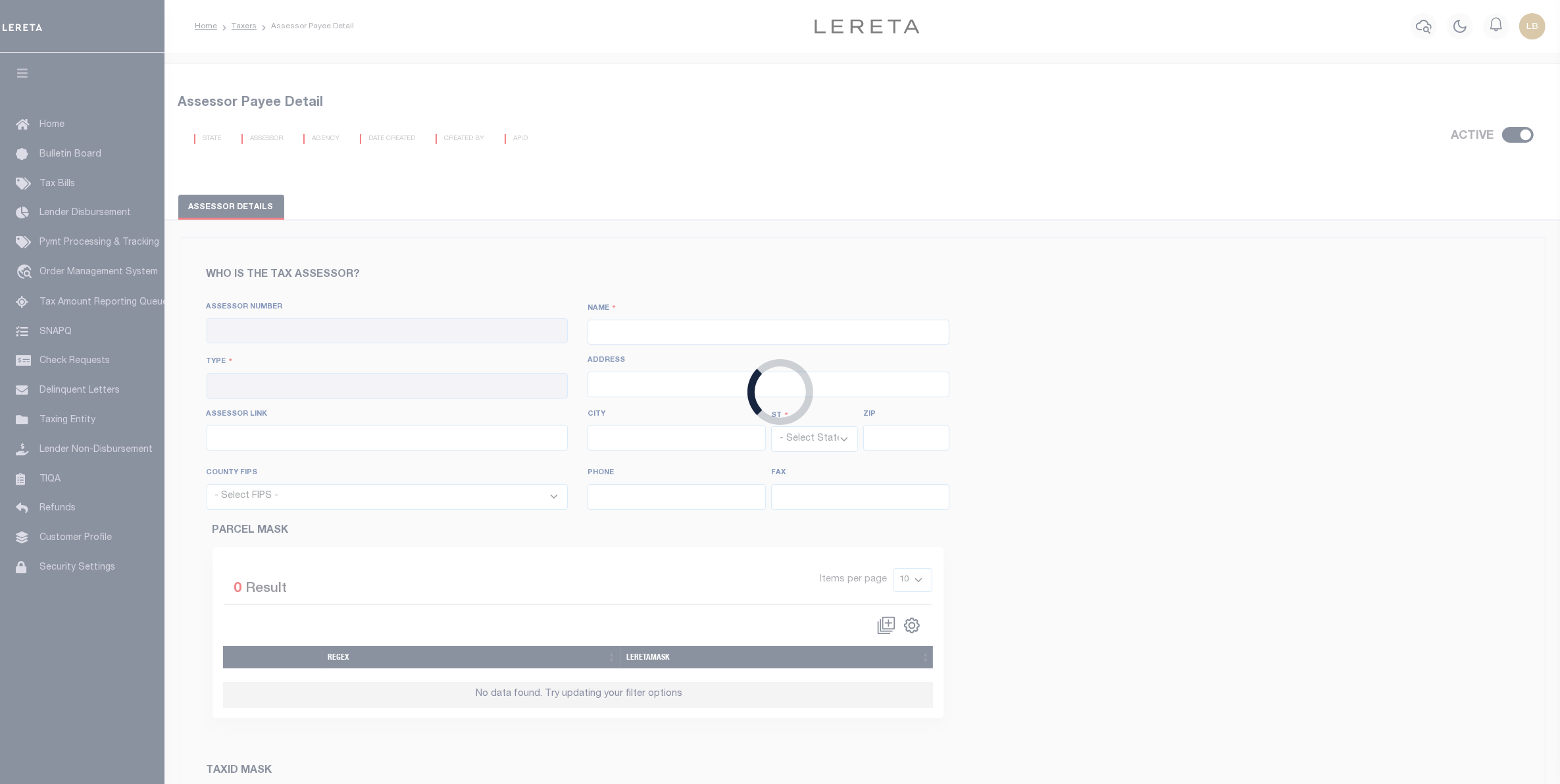
type input "00 - County"
type input "[STREET_ADDRESS]"
type input "[URL][DOMAIN_NAME]"
type input "Jefferson"
select select "[GEOGRAPHIC_DATA]"
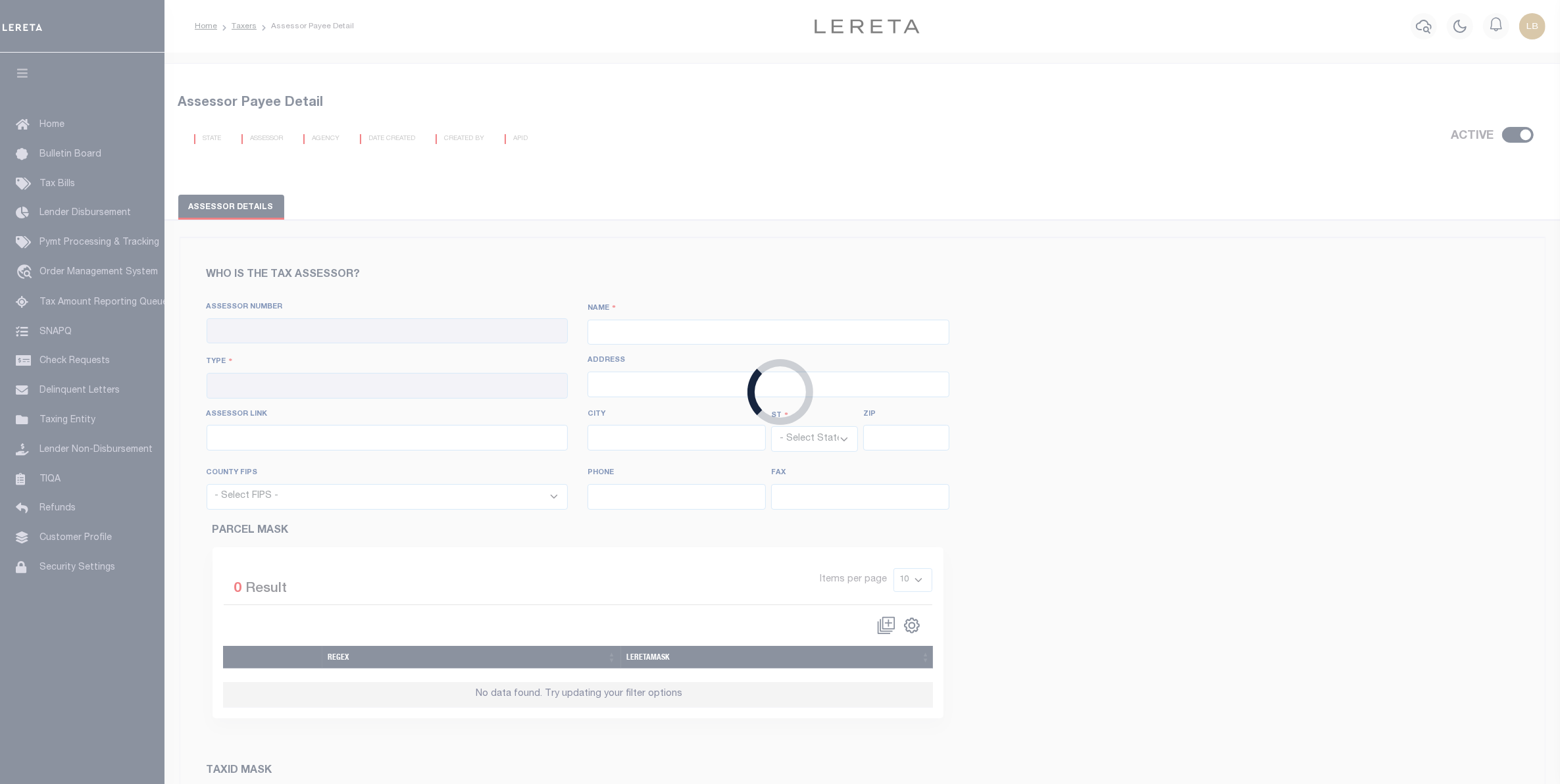
type input "75657"
select select "48315"
type input "[PHONE_NUMBER]"
